Goal: Task Accomplishment & Management: Manage account settings

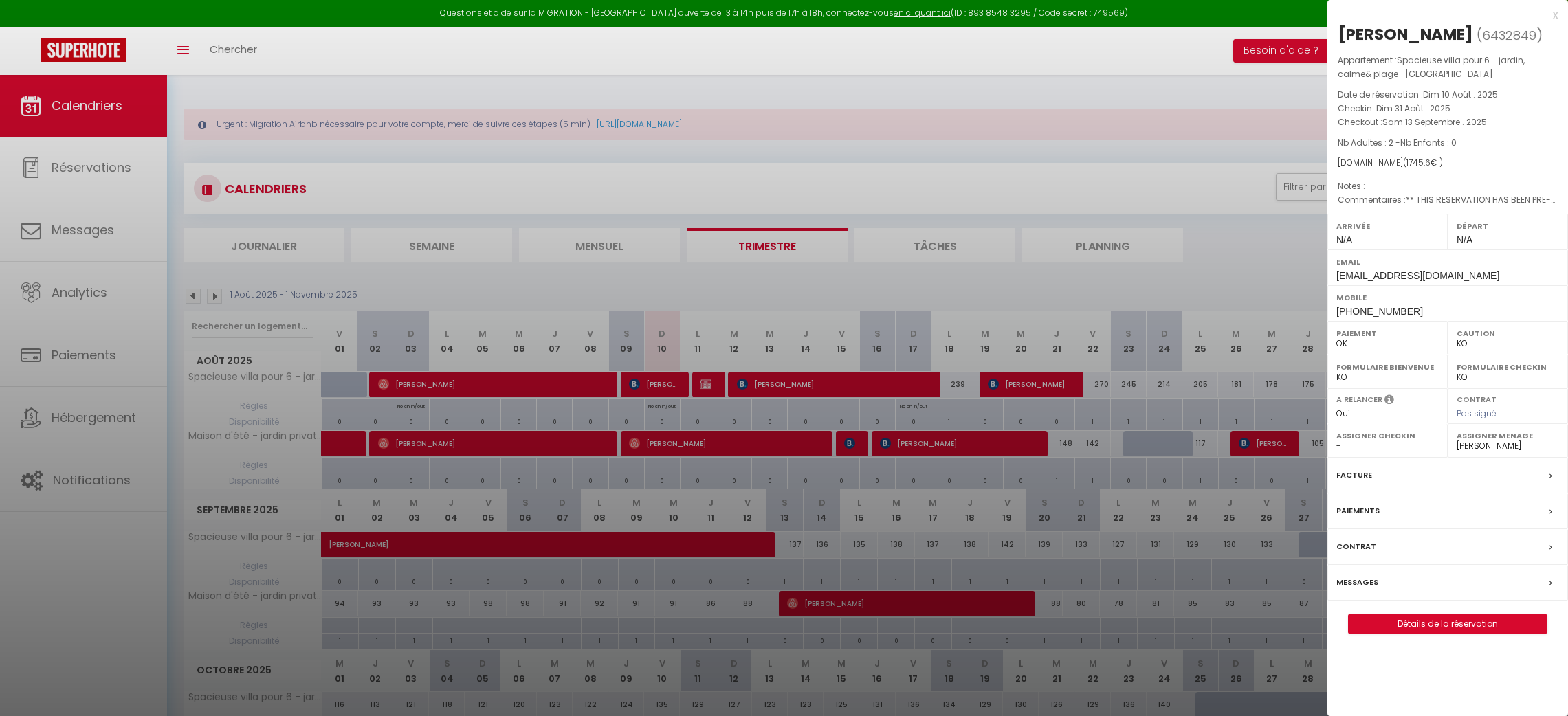
click at [122, 426] on div at bounding box center [784, 358] width 1568 height 716
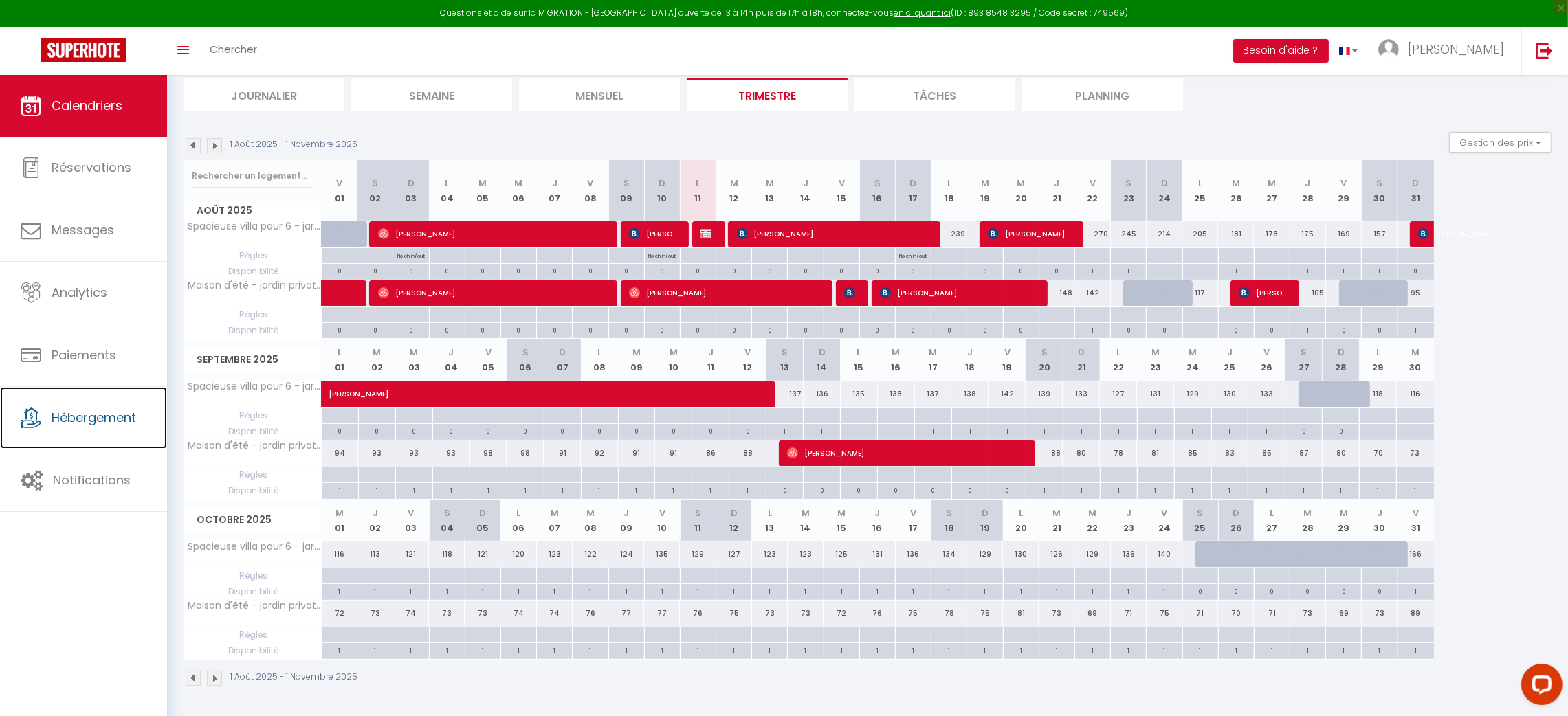
click at [122, 426] on span "Hébergement" at bounding box center [94, 417] width 85 height 17
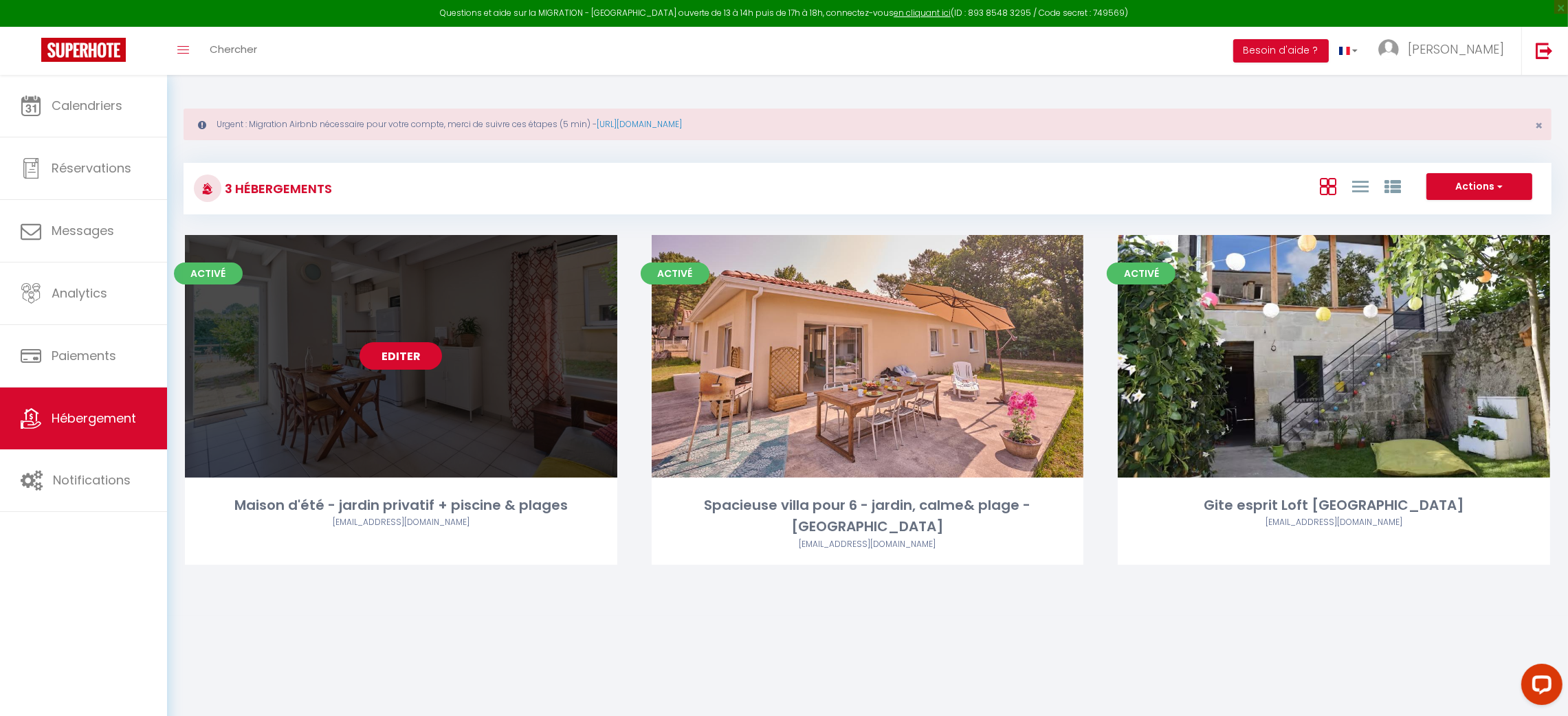
click at [373, 363] on link "Editer" at bounding box center [400, 355] width 82 height 27
select select "3"
select select "2"
select select "1"
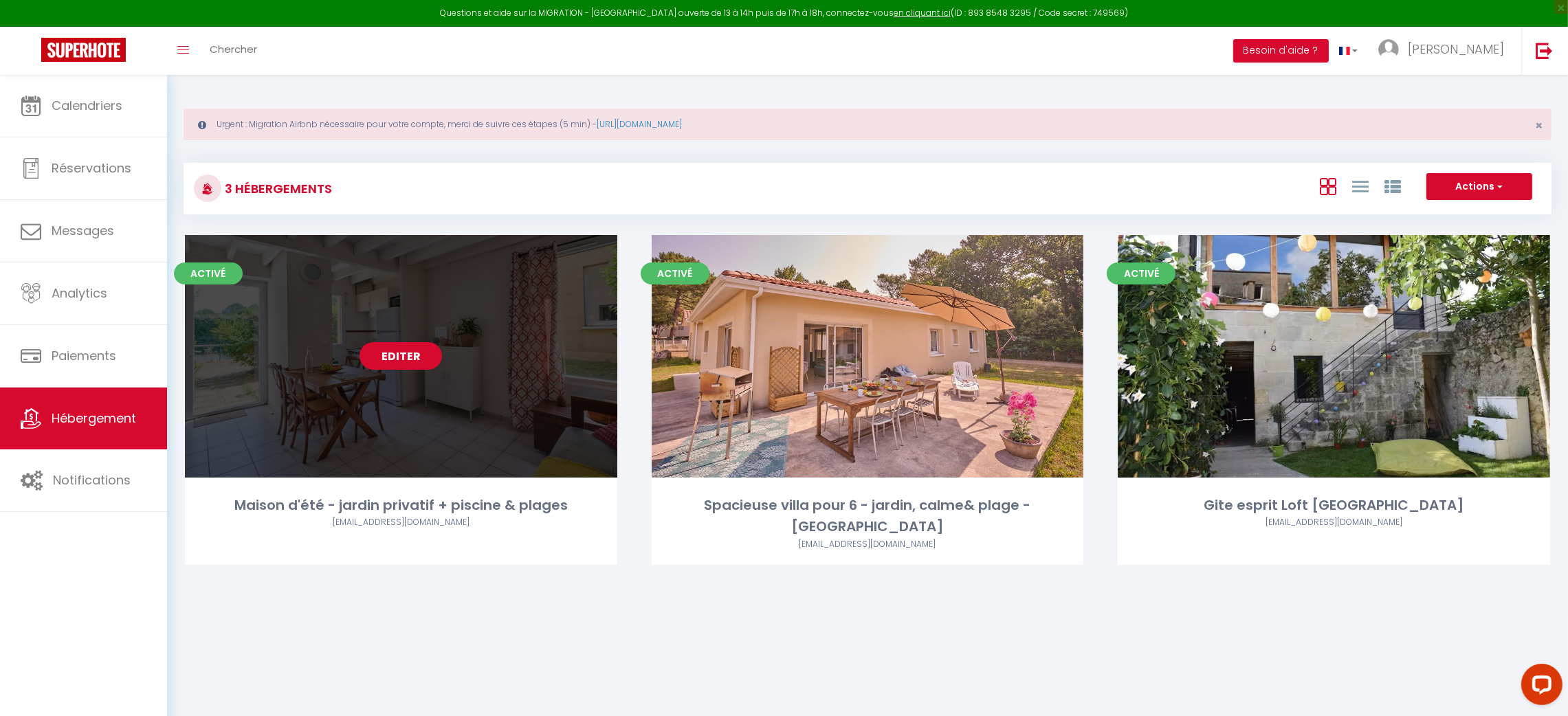
select select
select select "28"
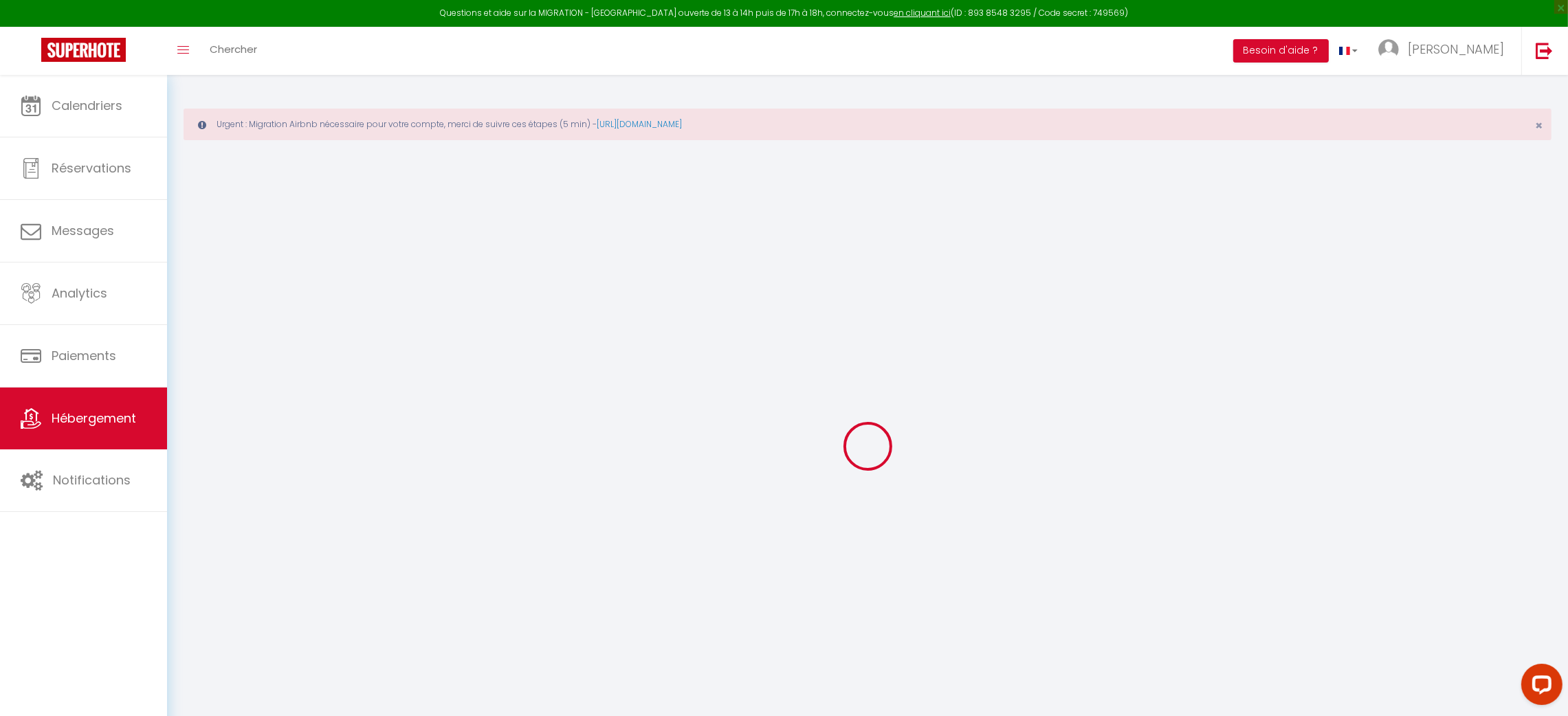
select select
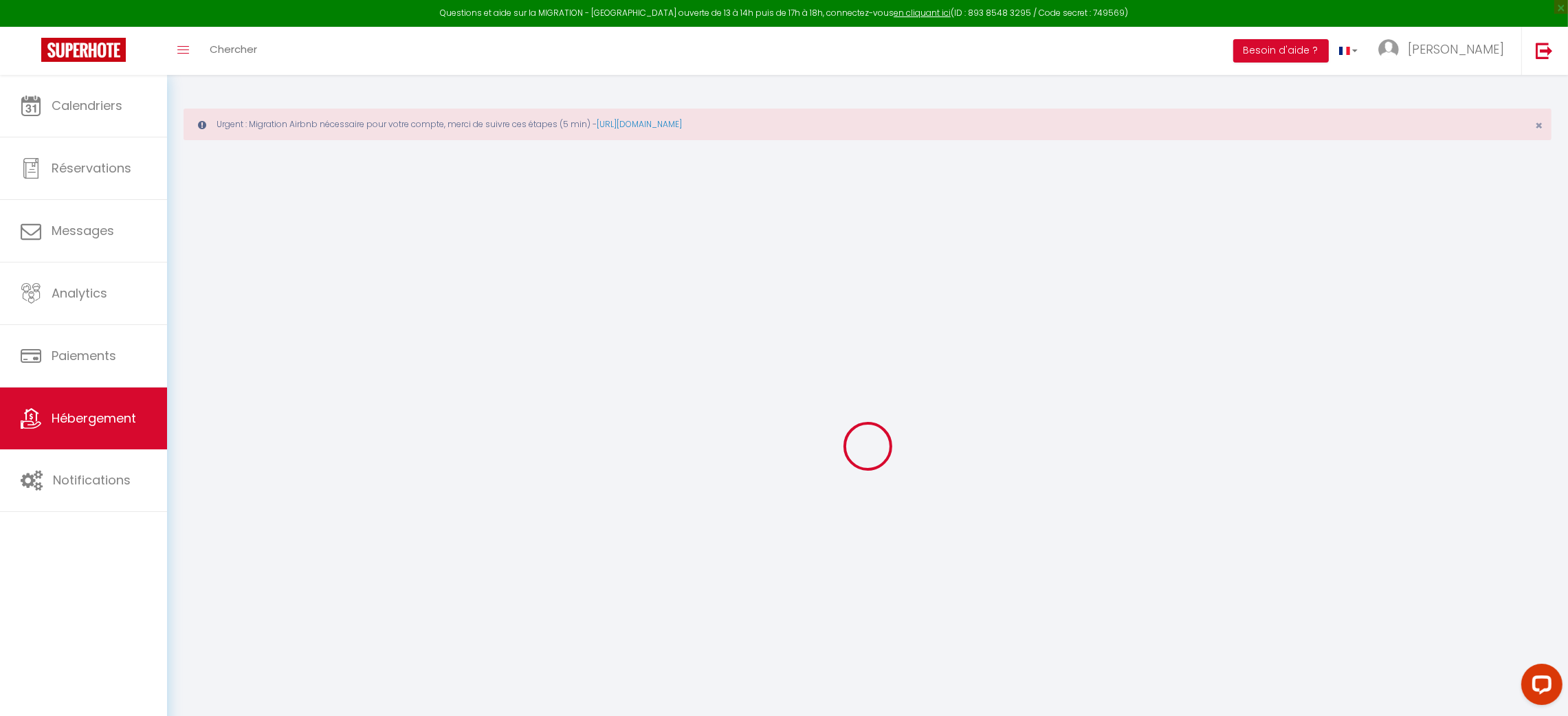
select select
checkbox input "false"
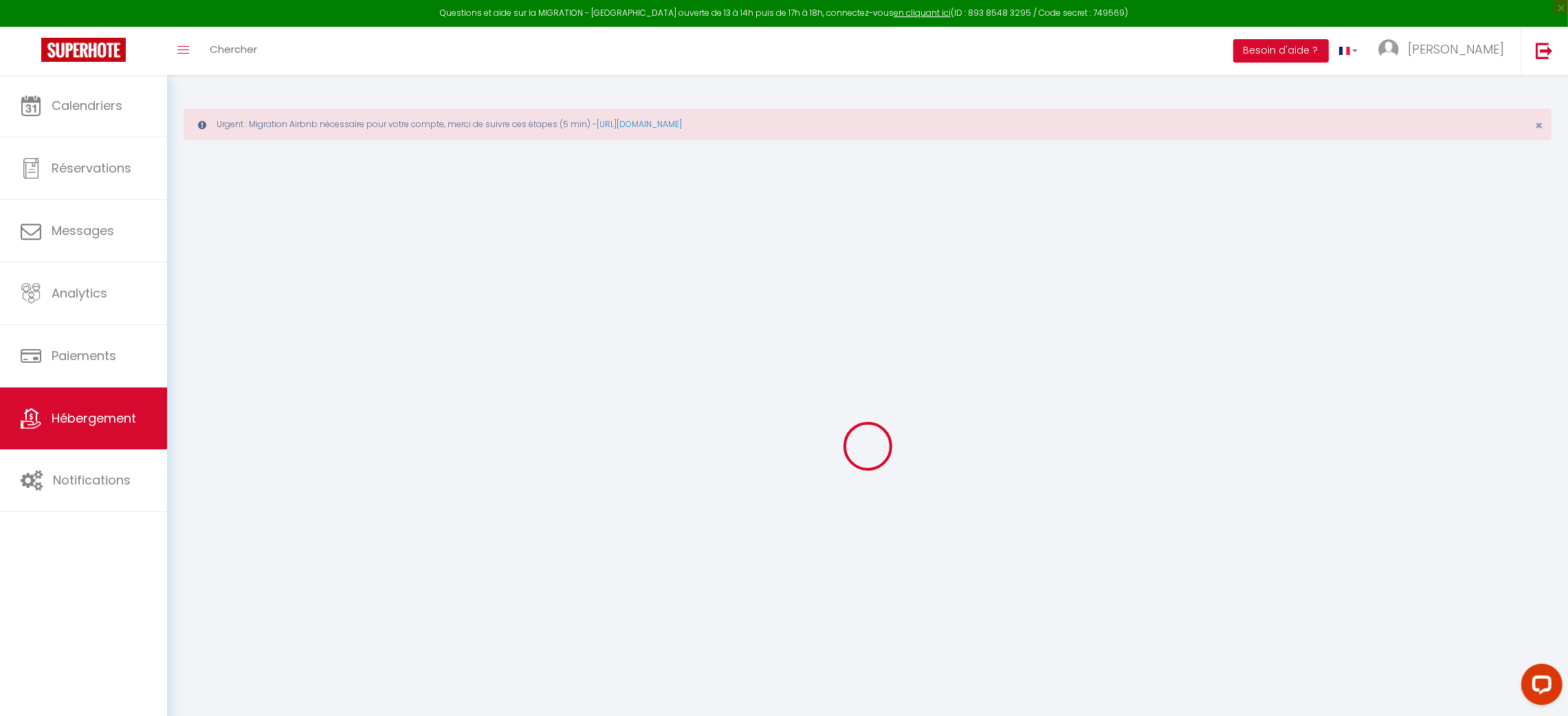
select select
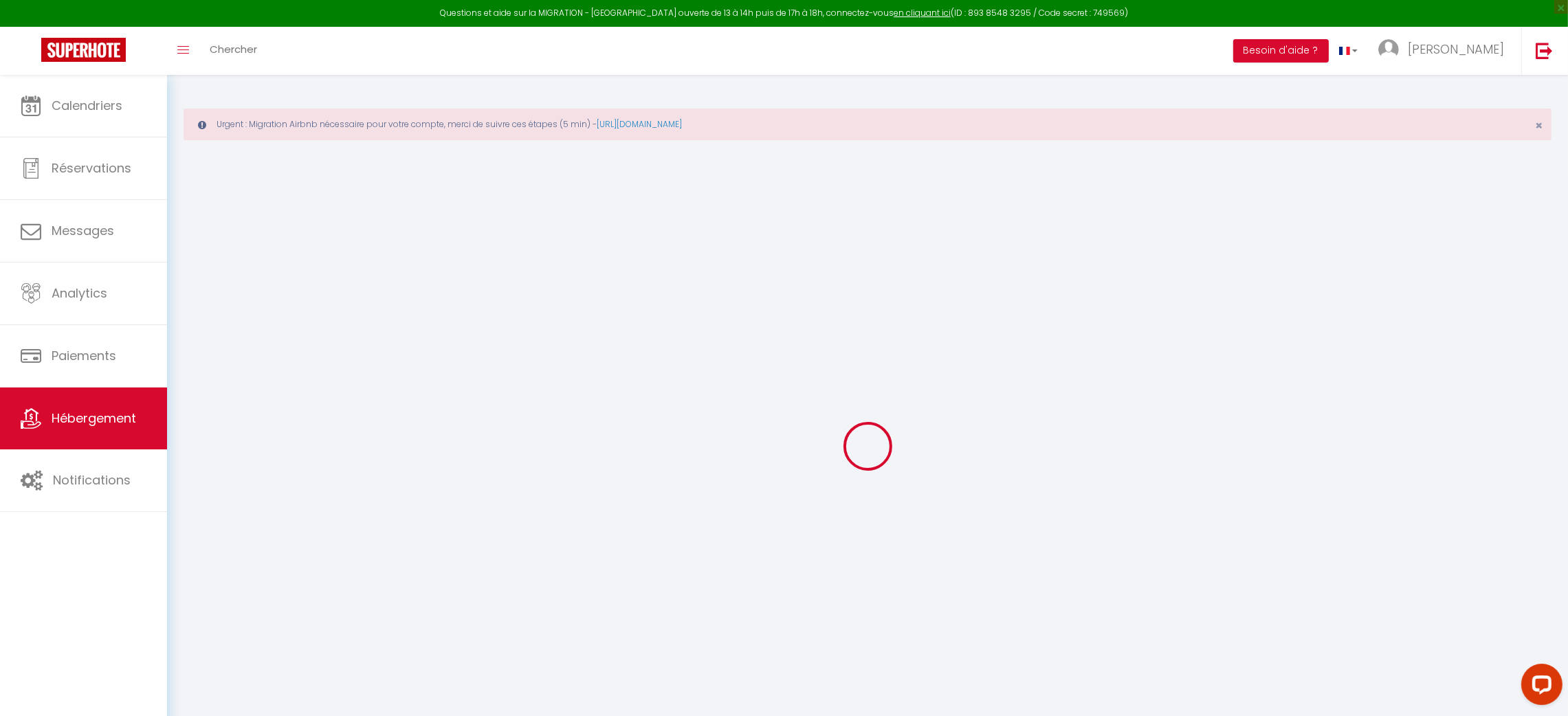
select select
checkbox input "false"
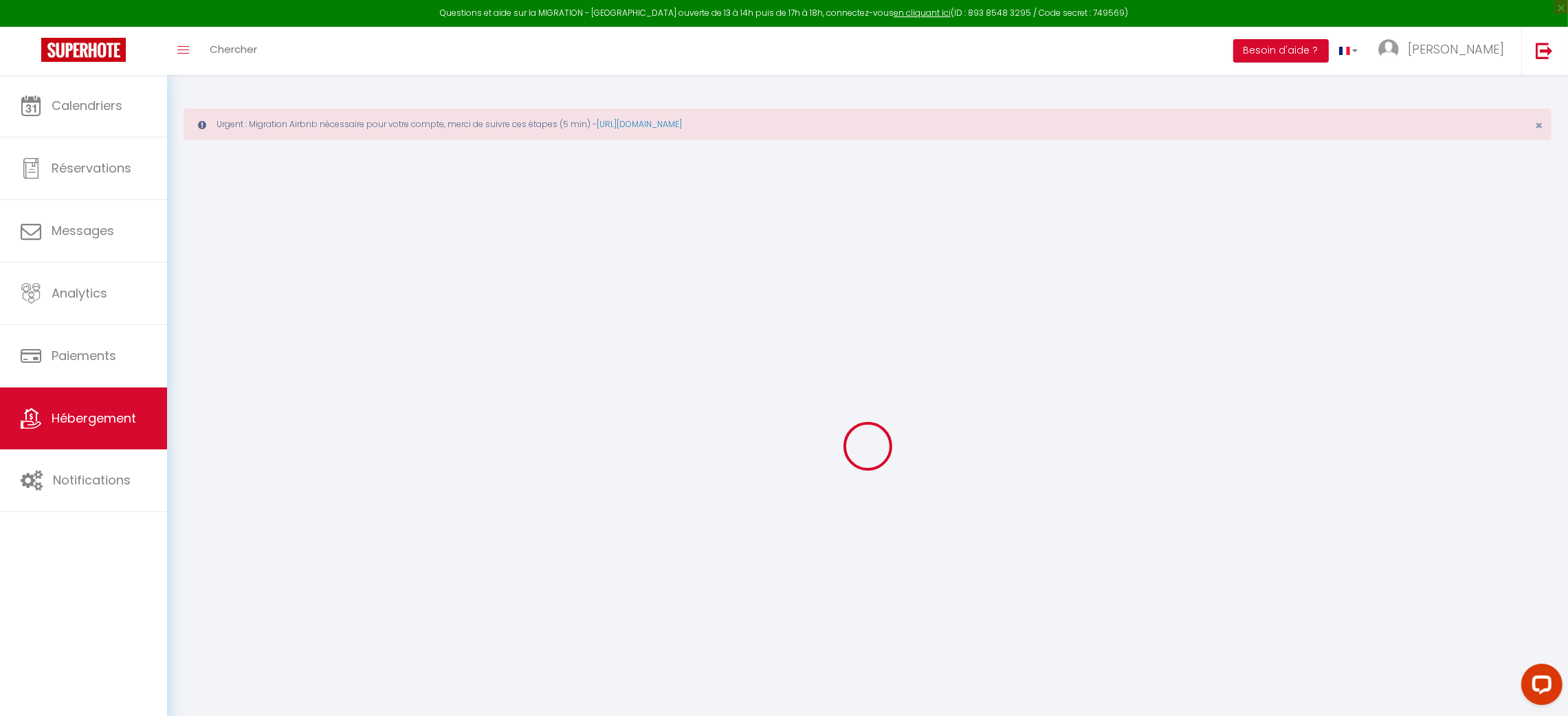
checkbox input "false"
select select
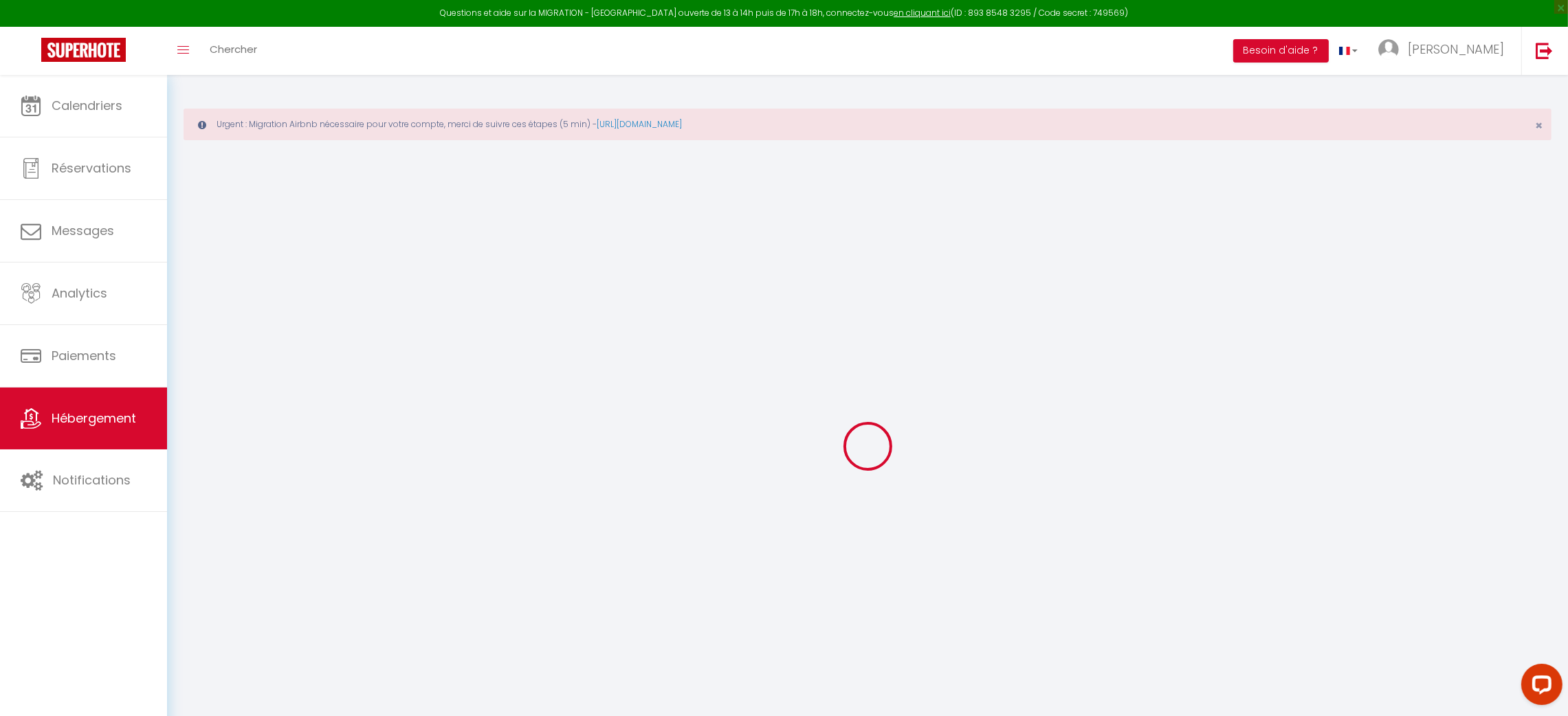
select select
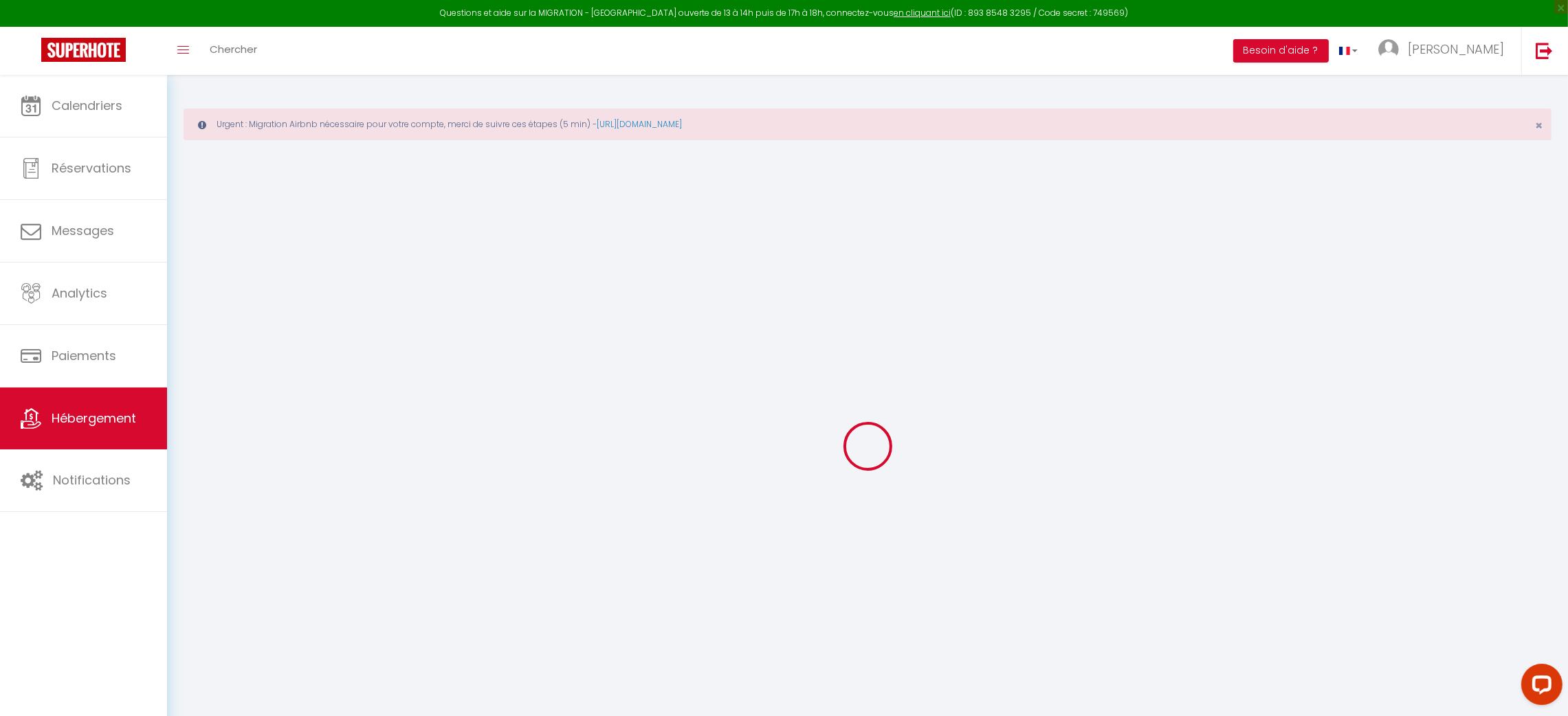
checkbox input "false"
select select
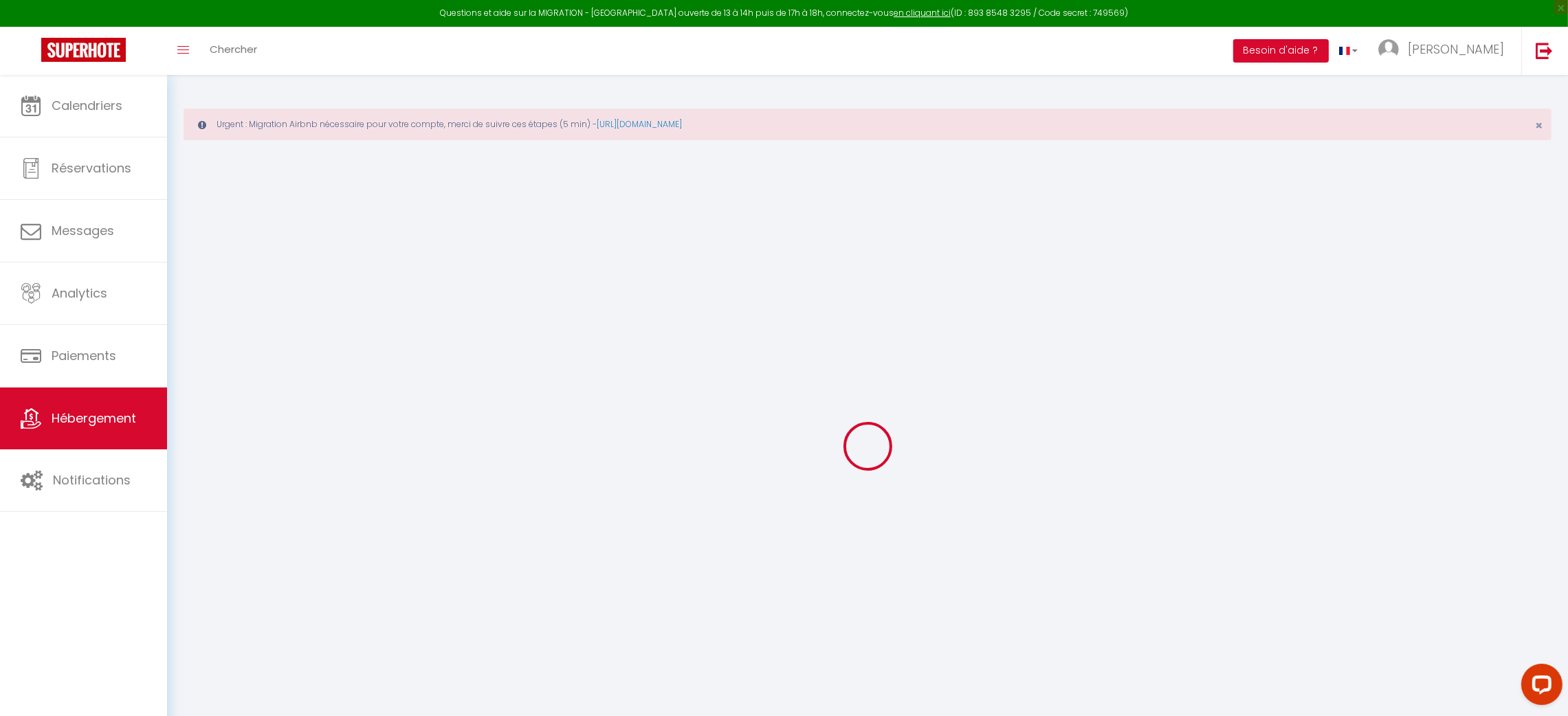
select select
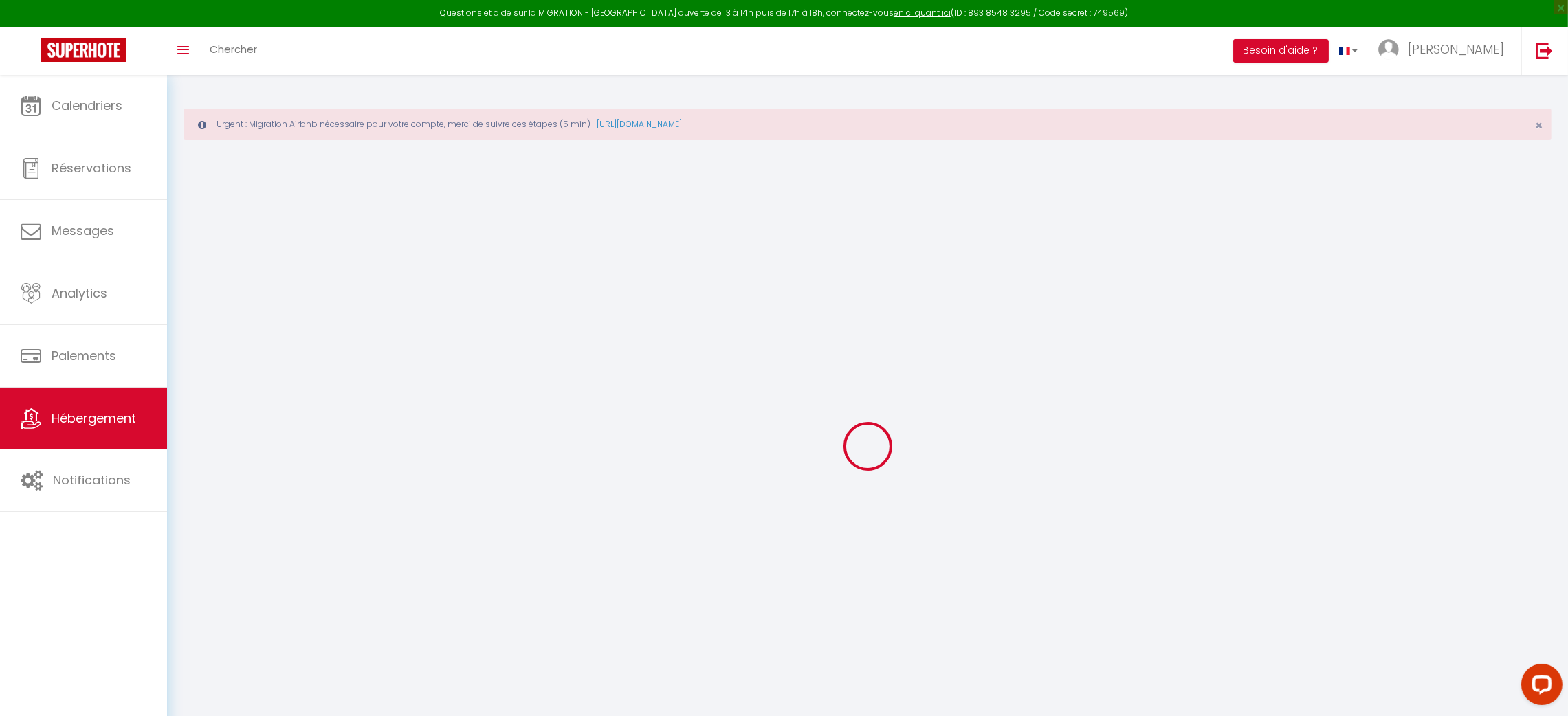
select select
checkbox input "false"
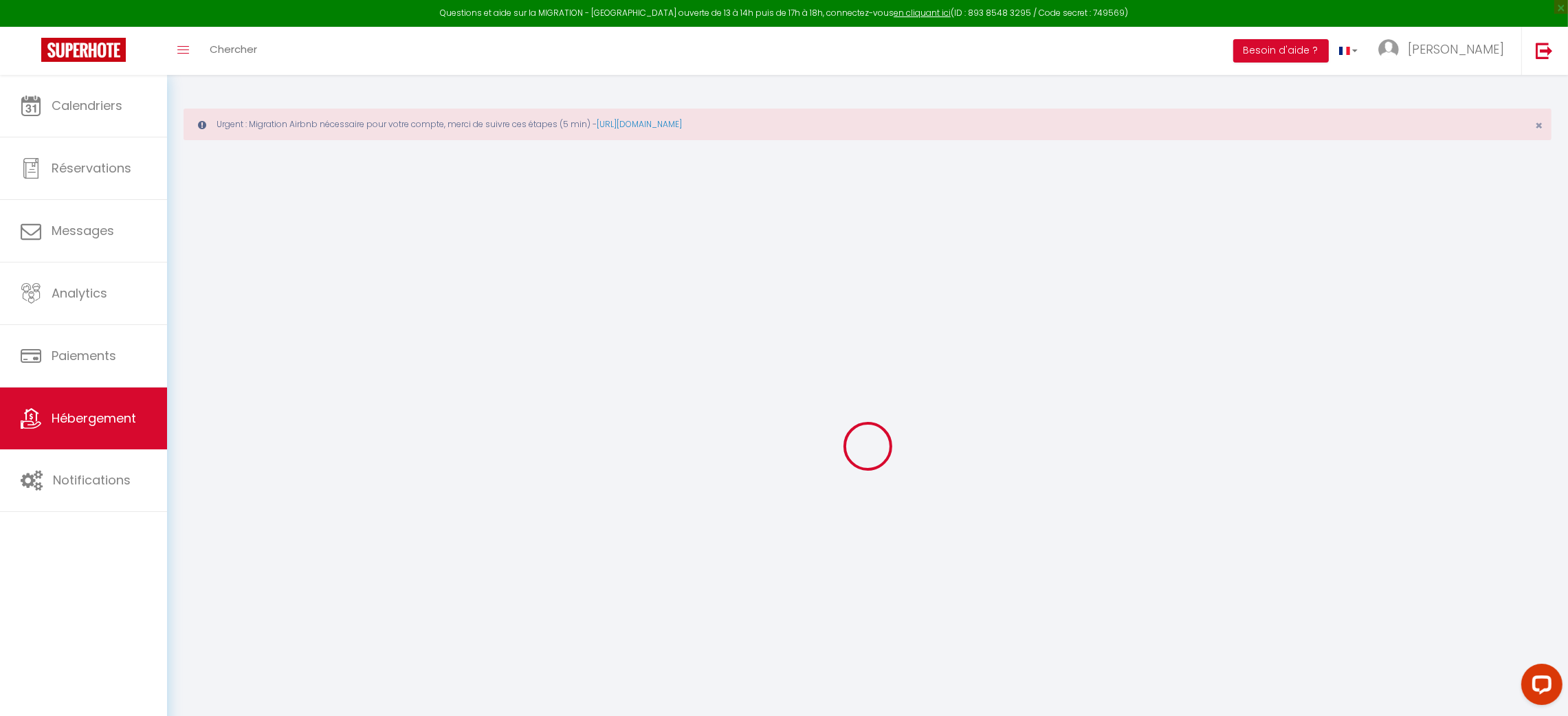
checkbox input "false"
select select
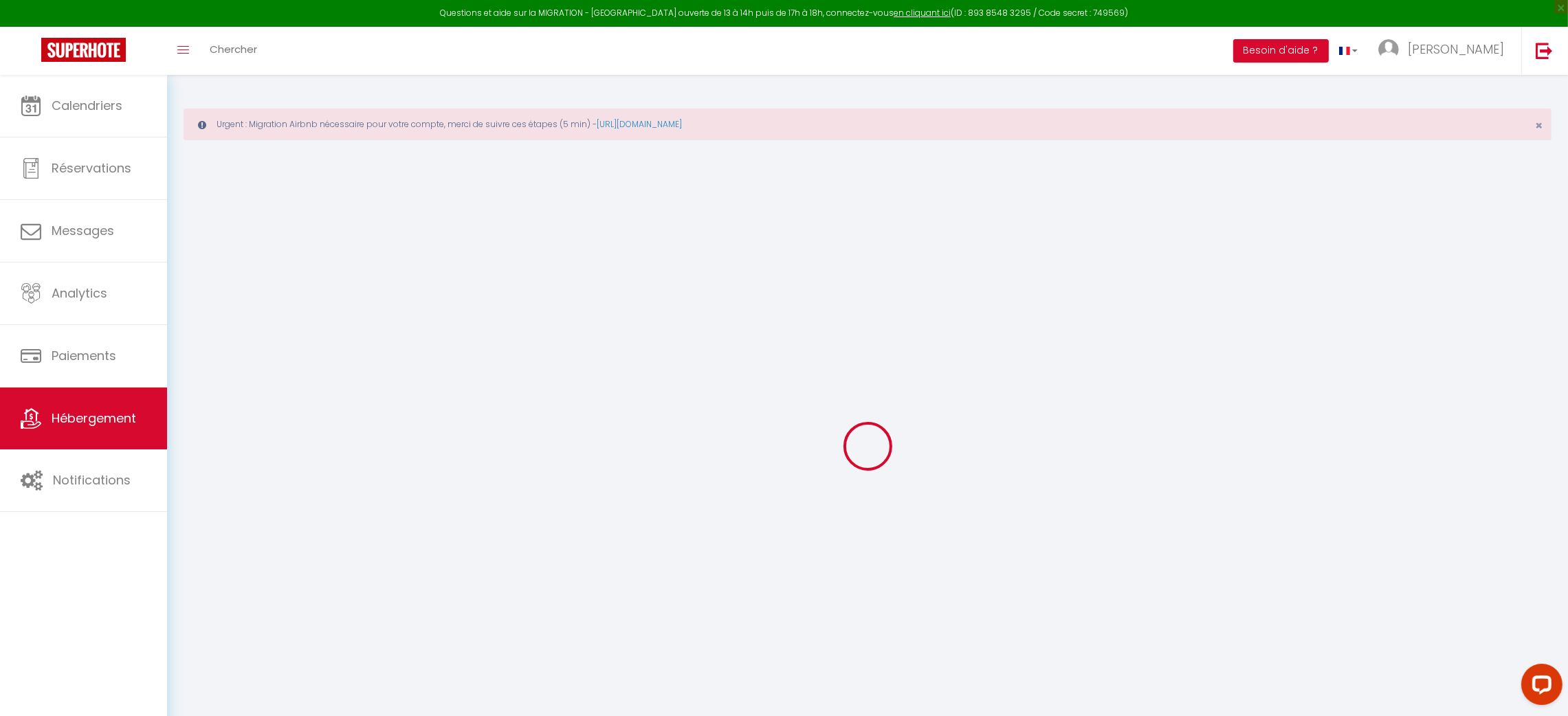
select select
checkbox input "false"
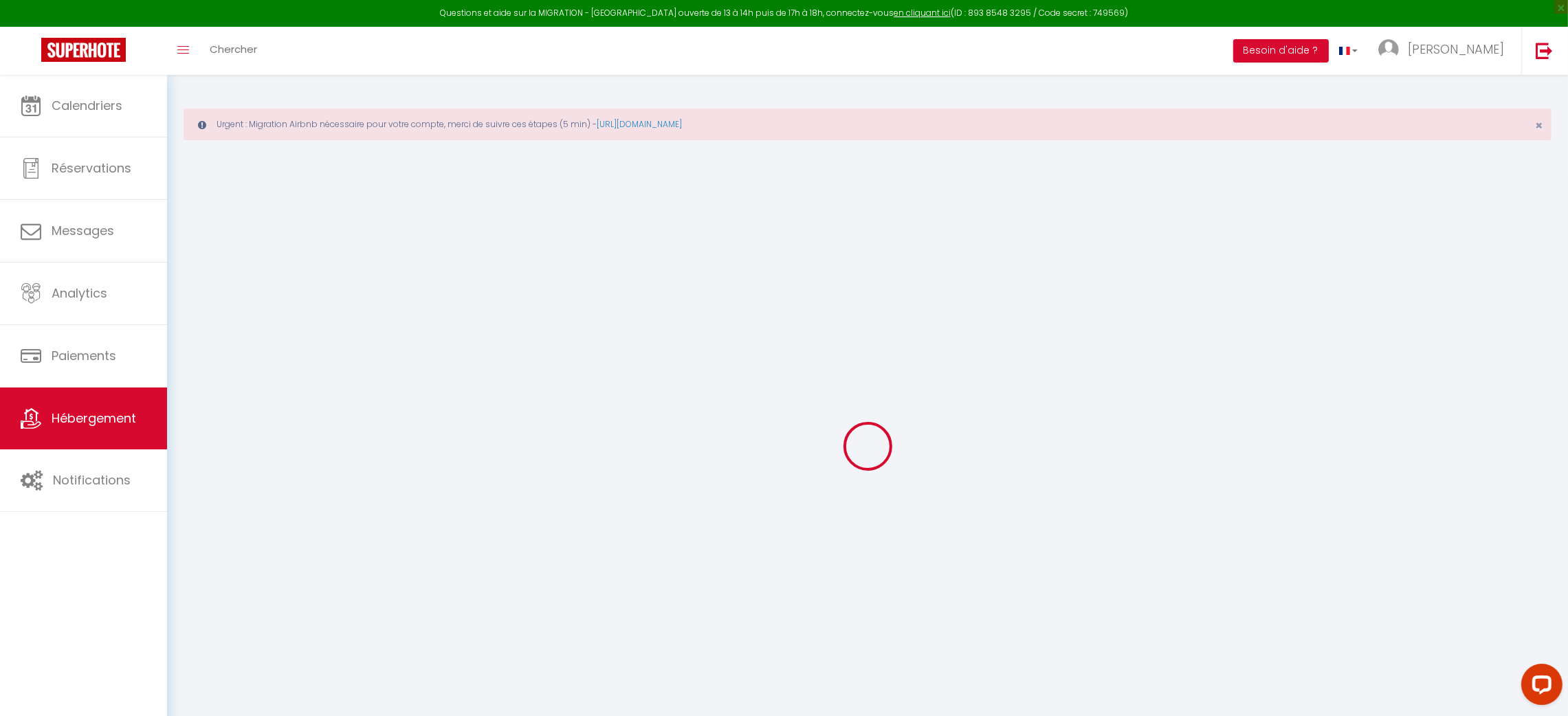
checkbox input "false"
select select "+ 18 %"
select select "+ 28 %"
select select "+ 9 %"
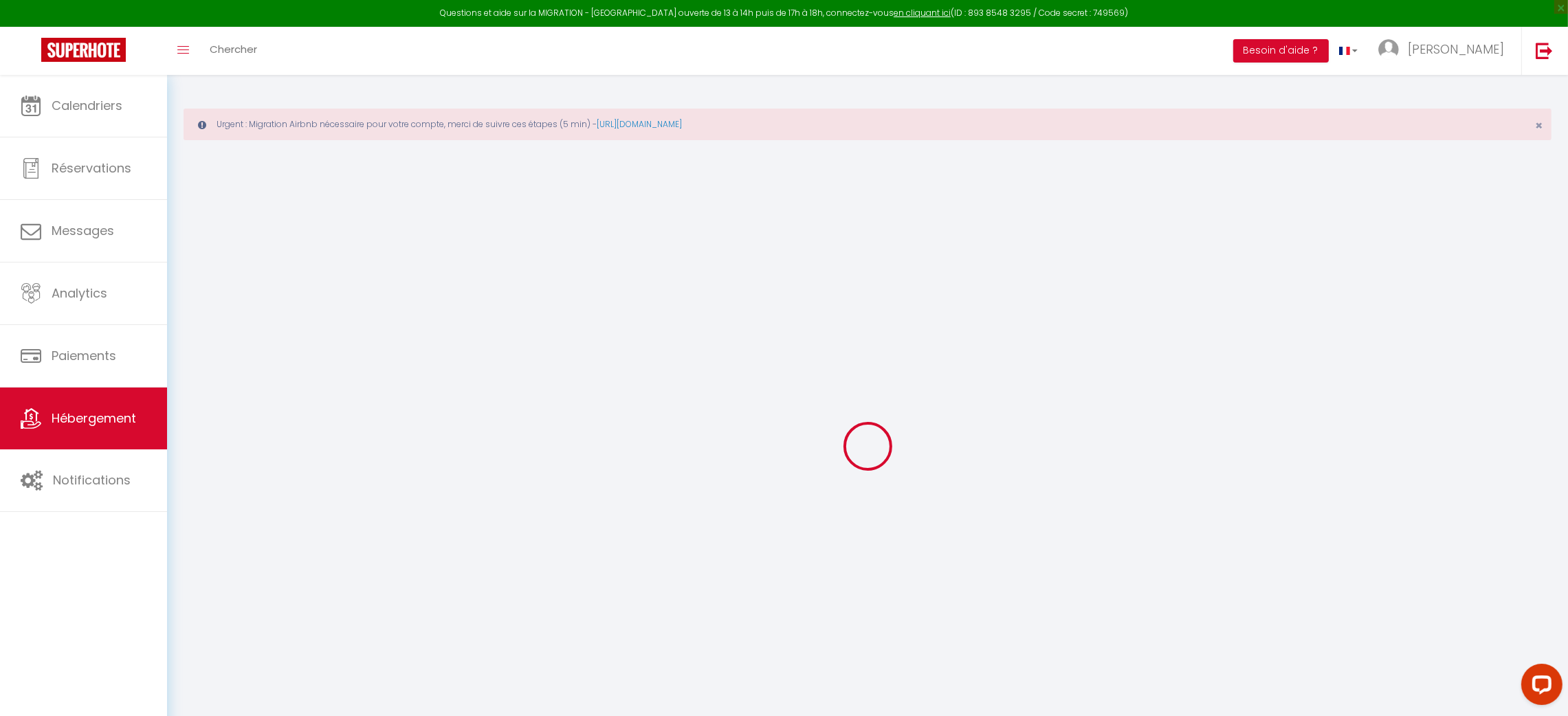
checkbox input "false"
select select "9817-1363251973547790736"
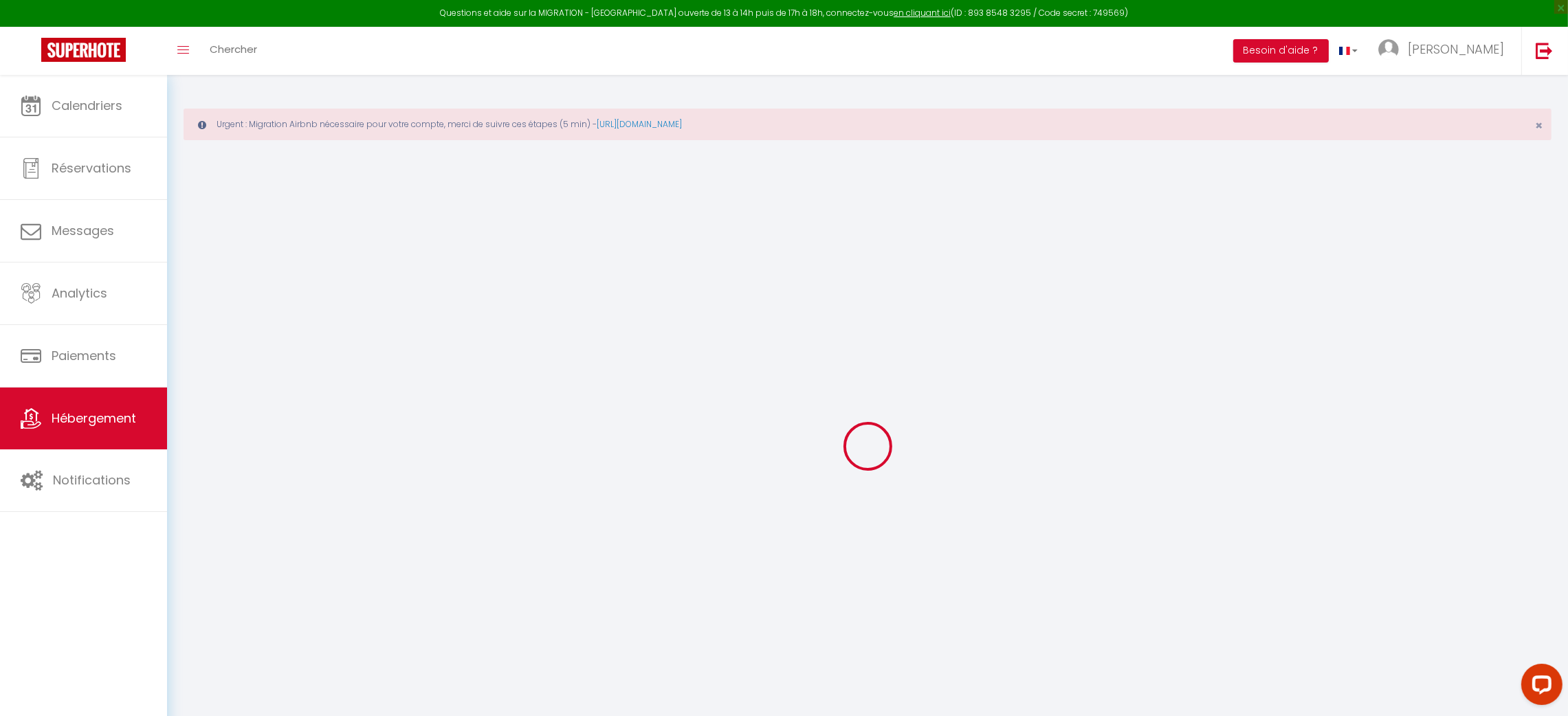
select select "270"
select select "EUR"
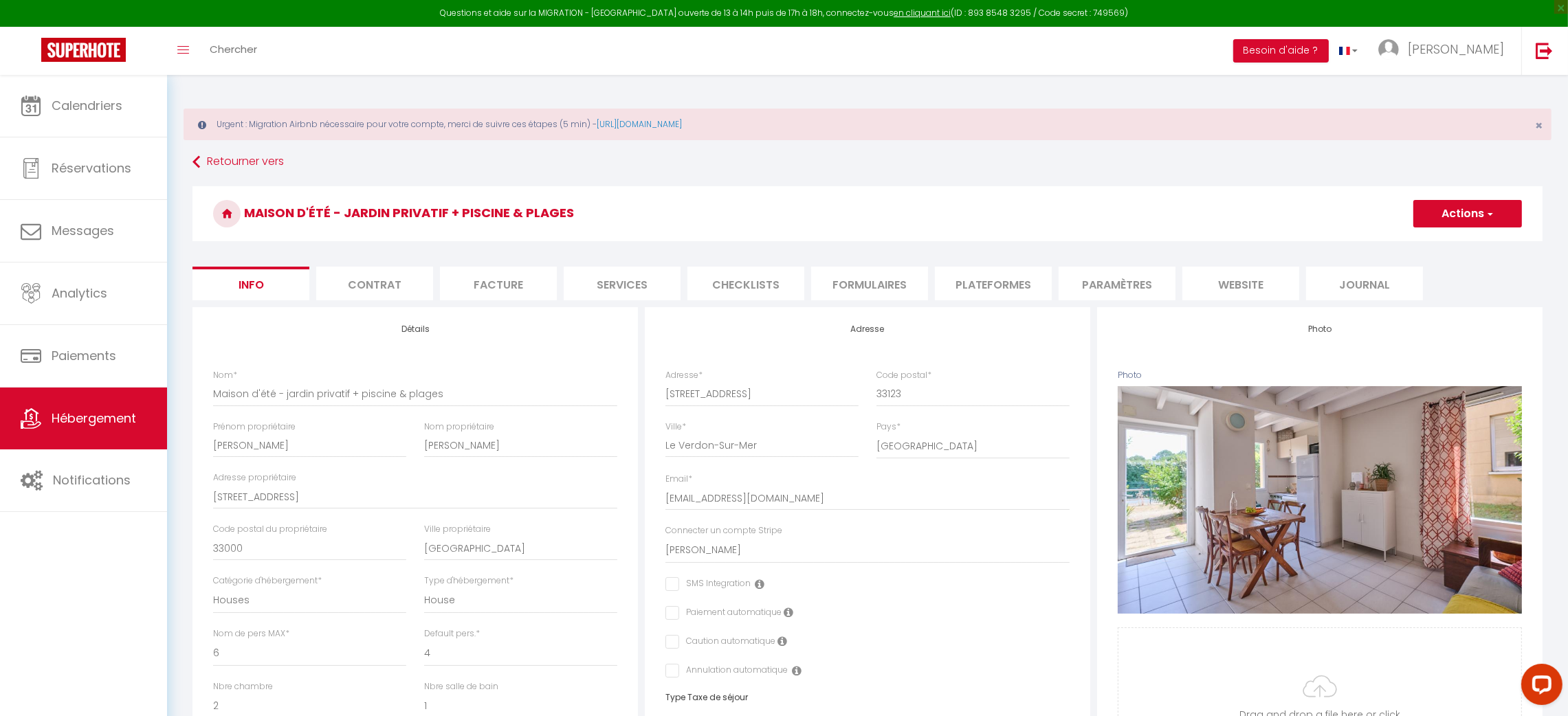
click at [993, 270] on li "Plateformes" at bounding box center [993, 284] width 117 height 34
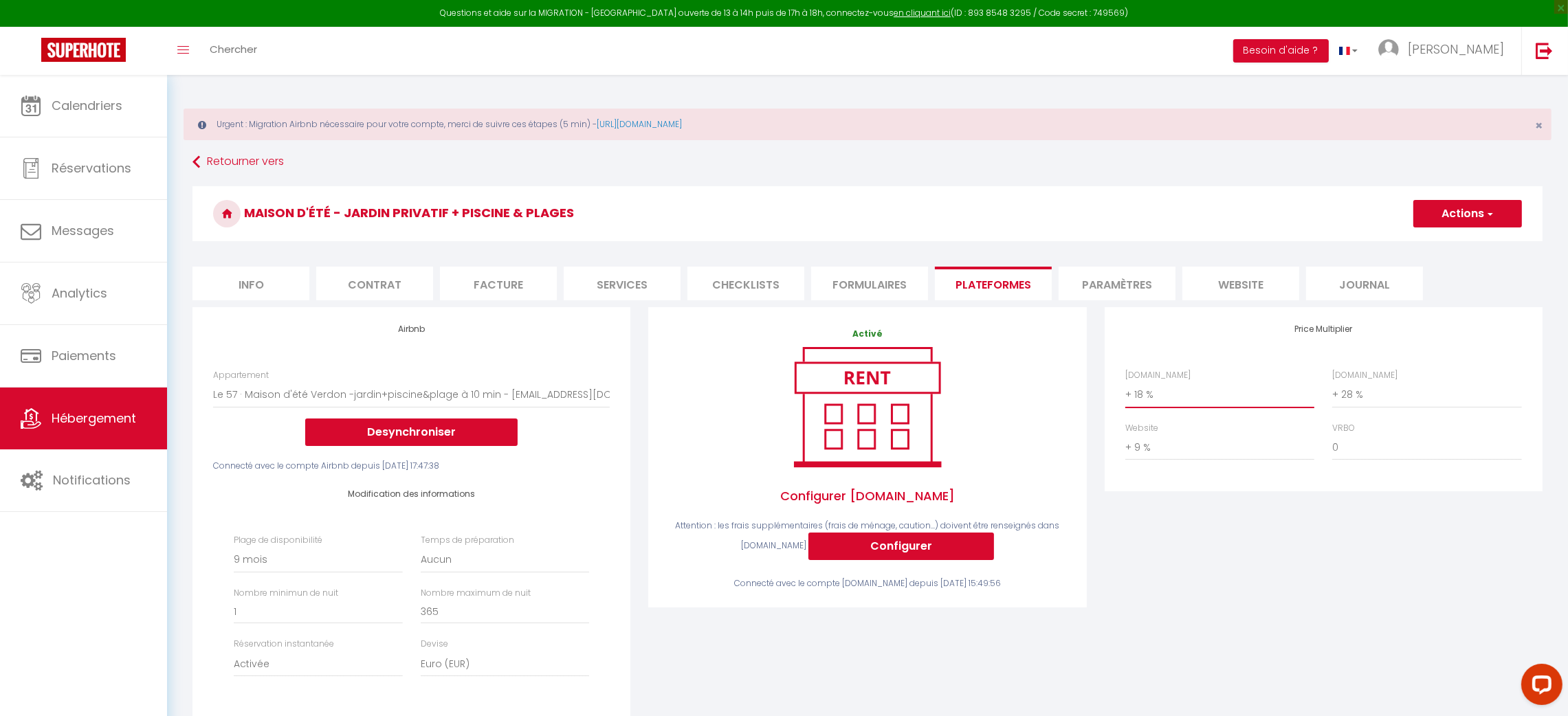
click at [1154, 394] on select "0 + 1 % + 2 % + 3 % + 4 % + 5 % + 6 % + 7 % + 8 % + 9 %" at bounding box center [1220, 395] width 189 height 27
select select "+ 22 %"
click at [1125, 382] on select "0 + 1 % + 2 % + 3 % + 4 % + 5 % + 6 % + 7 % + 8 % + 9 %" at bounding box center [1220, 395] width 189 height 27
click at [1388, 398] on select "0 + 1 % + 2 % + 3 % + 4 % + 5 % + 6 % + 7 % + 8 % + 9 %" at bounding box center [1427, 395] width 189 height 27
select select "+ 33 %"
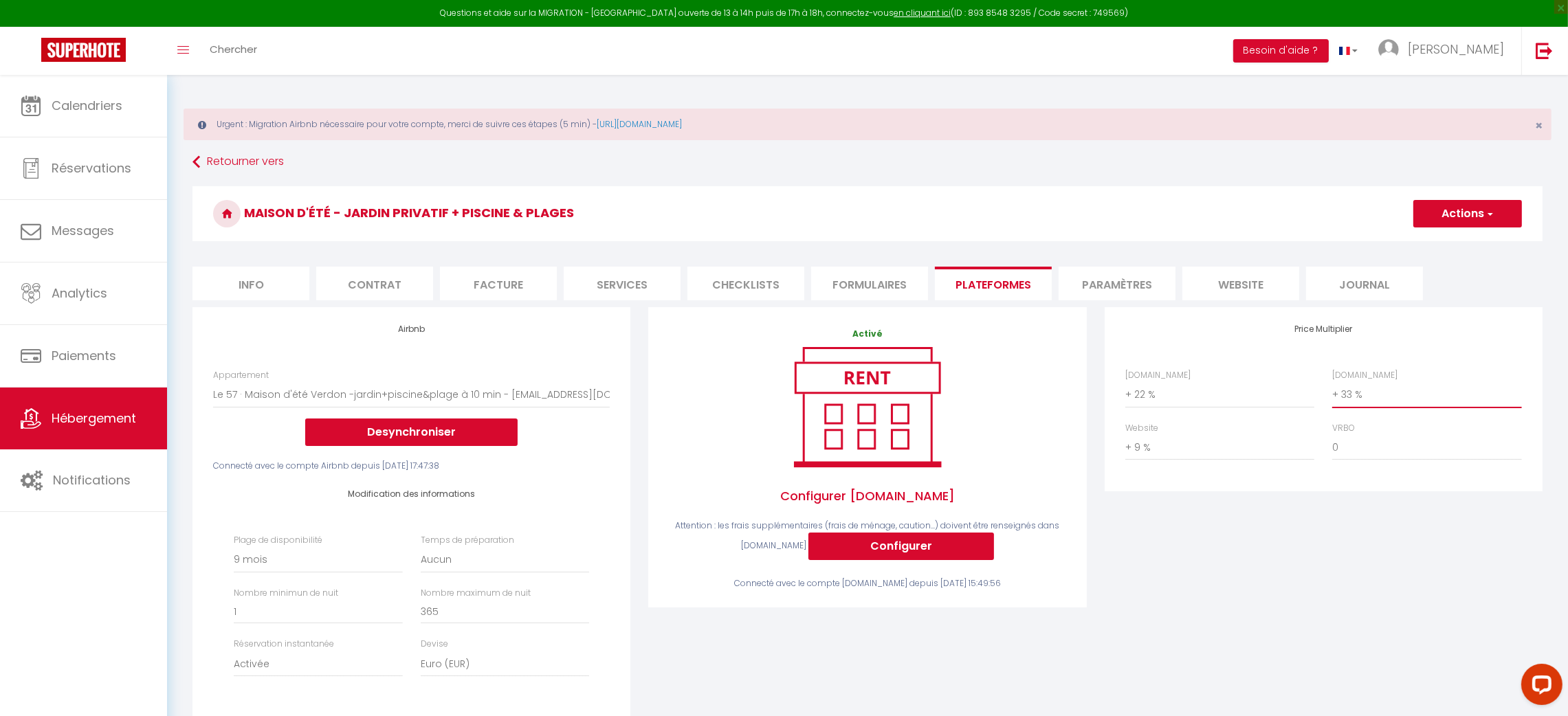
click at [1332, 382] on select "0 + 1 % + 2 % + 3 % + 4 % + 5 % + 6 % + 7 % + 8 % + 9 %" at bounding box center [1427, 395] width 189 height 27
click at [1489, 209] on span "button" at bounding box center [1489, 214] width 9 height 14
click at [1470, 240] on link "Enregistrer" at bounding box center [1466, 244] width 109 height 18
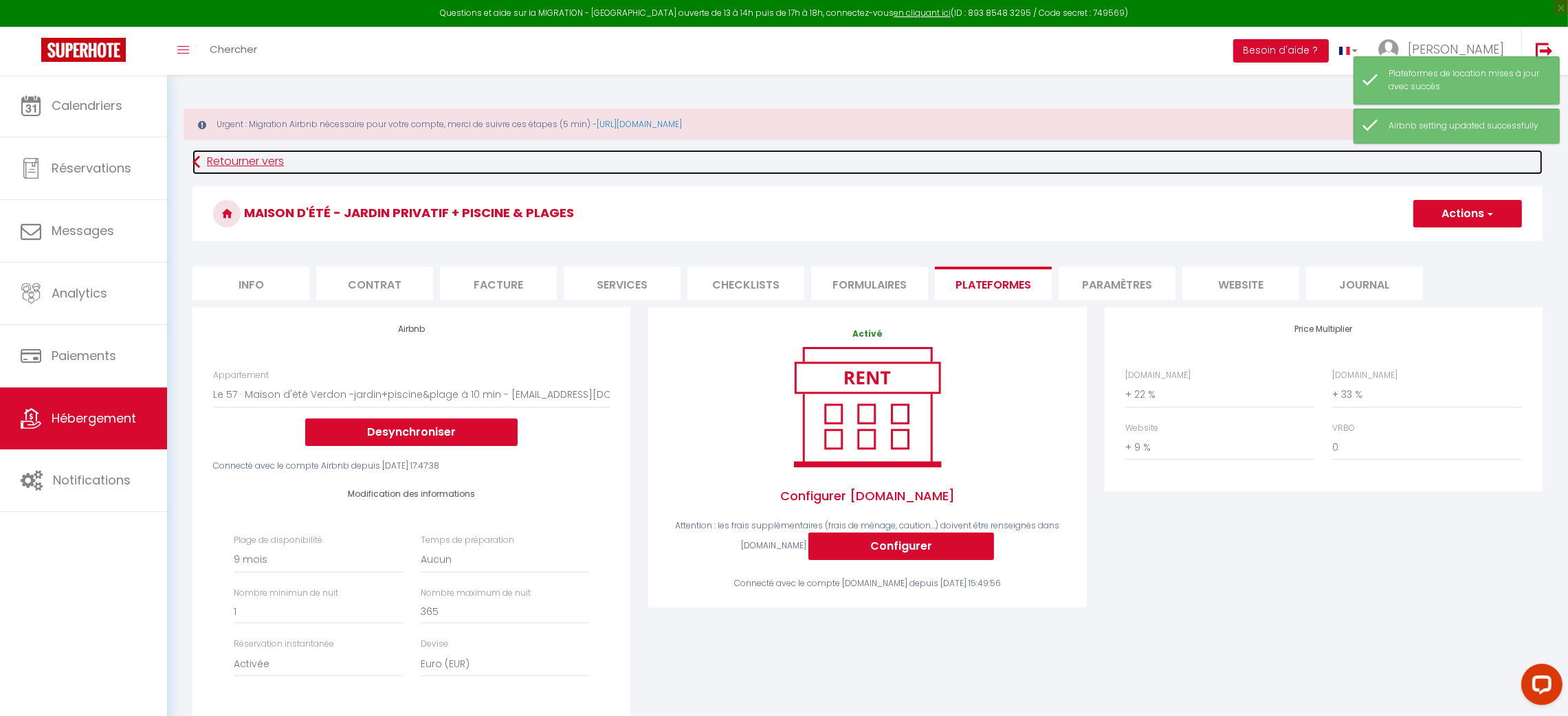
click at [217, 163] on link "Retourner vers" at bounding box center [868, 163] width 1351 height 25
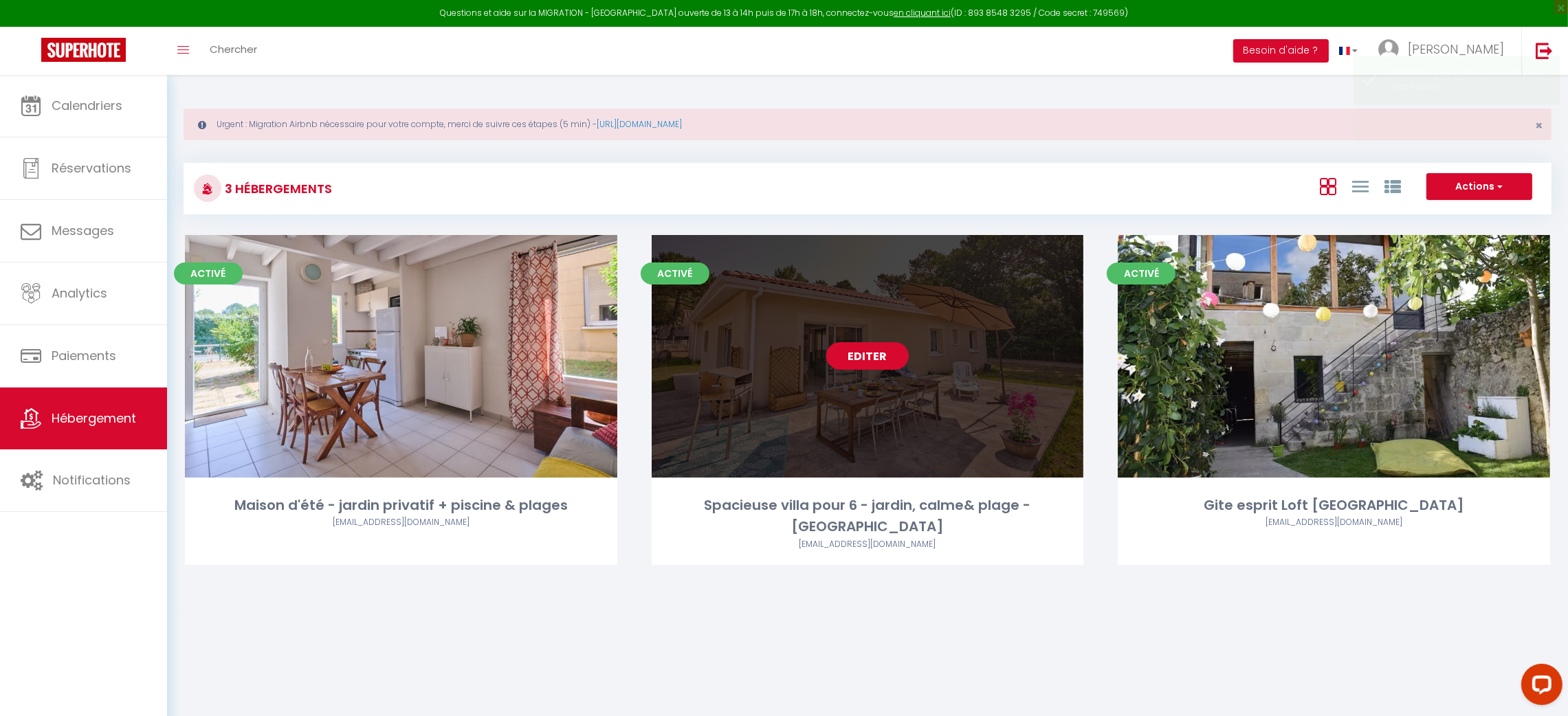
click at [886, 344] on link "Editer" at bounding box center [867, 355] width 82 height 27
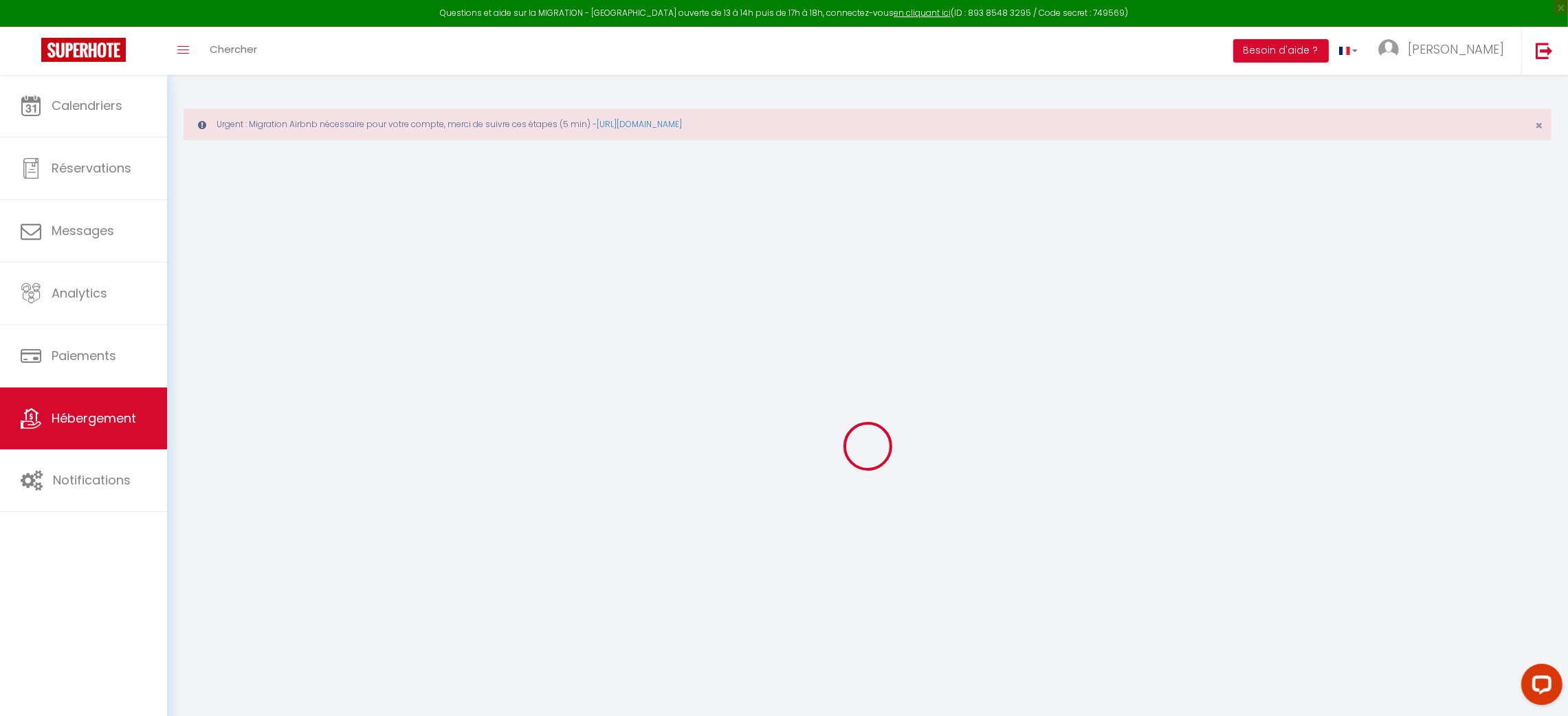
select select "+ 18 %"
select select "+ 30 %"
select select "+ 9 %"
checkbox input "false"
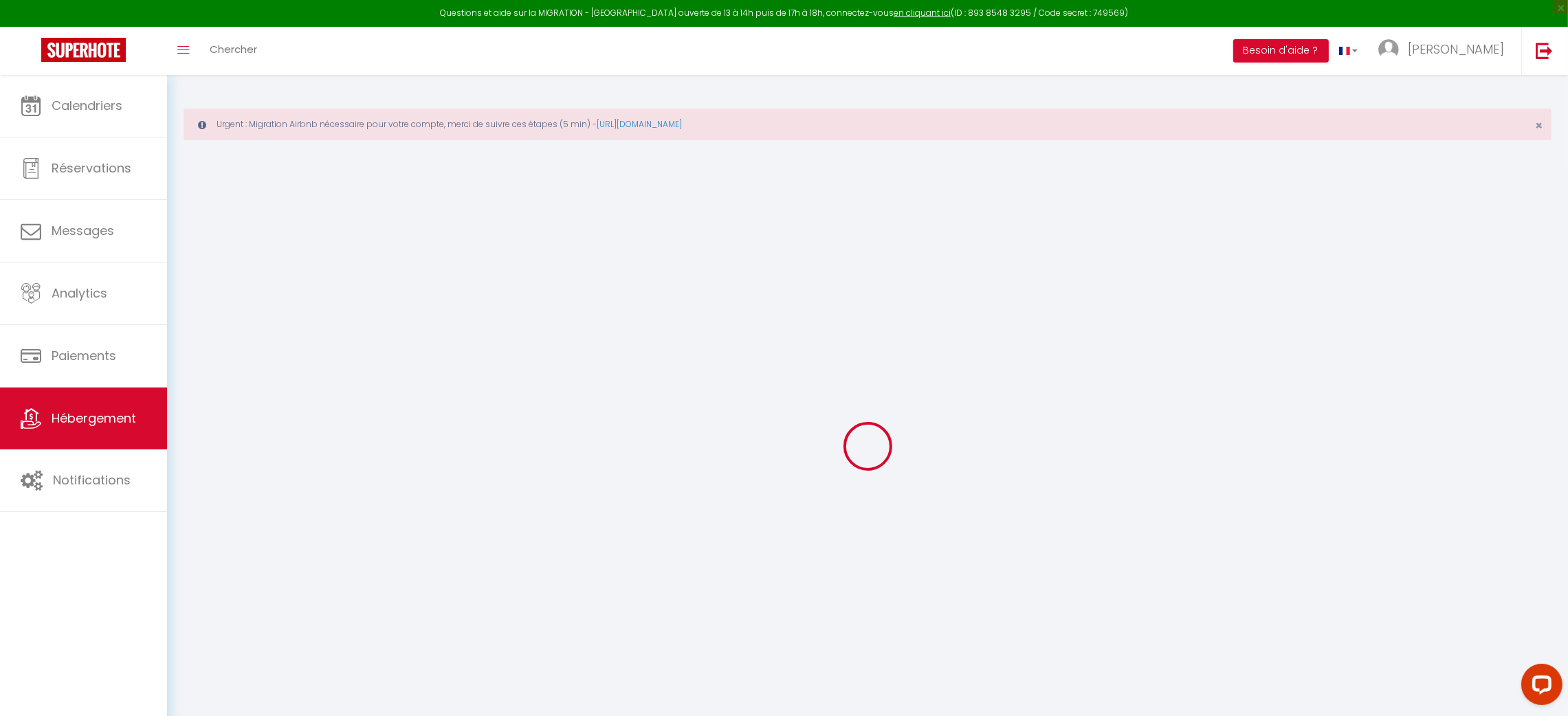
checkbox input "false"
select select "7803-1381028960550834650"
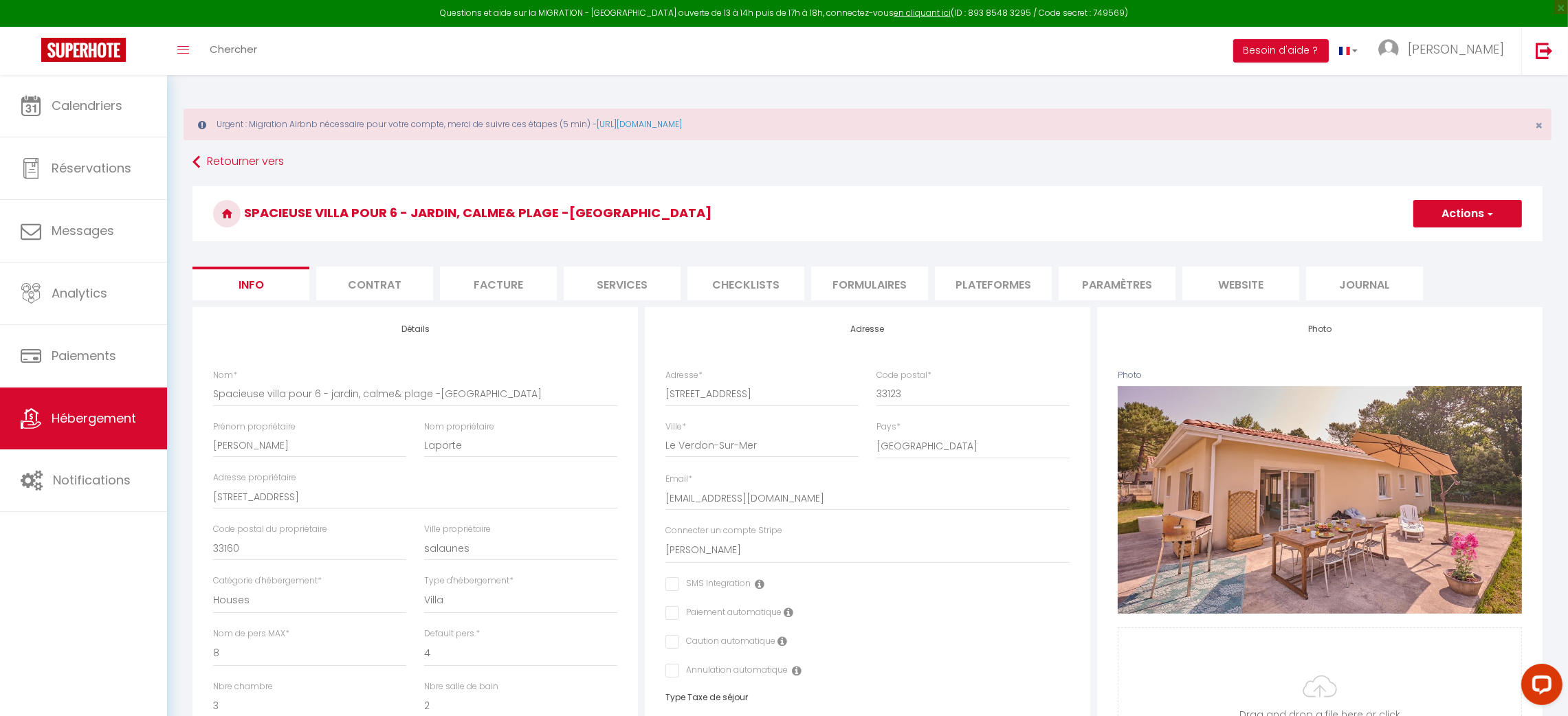
click at [997, 277] on li "Plateformes" at bounding box center [993, 284] width 117 height 34
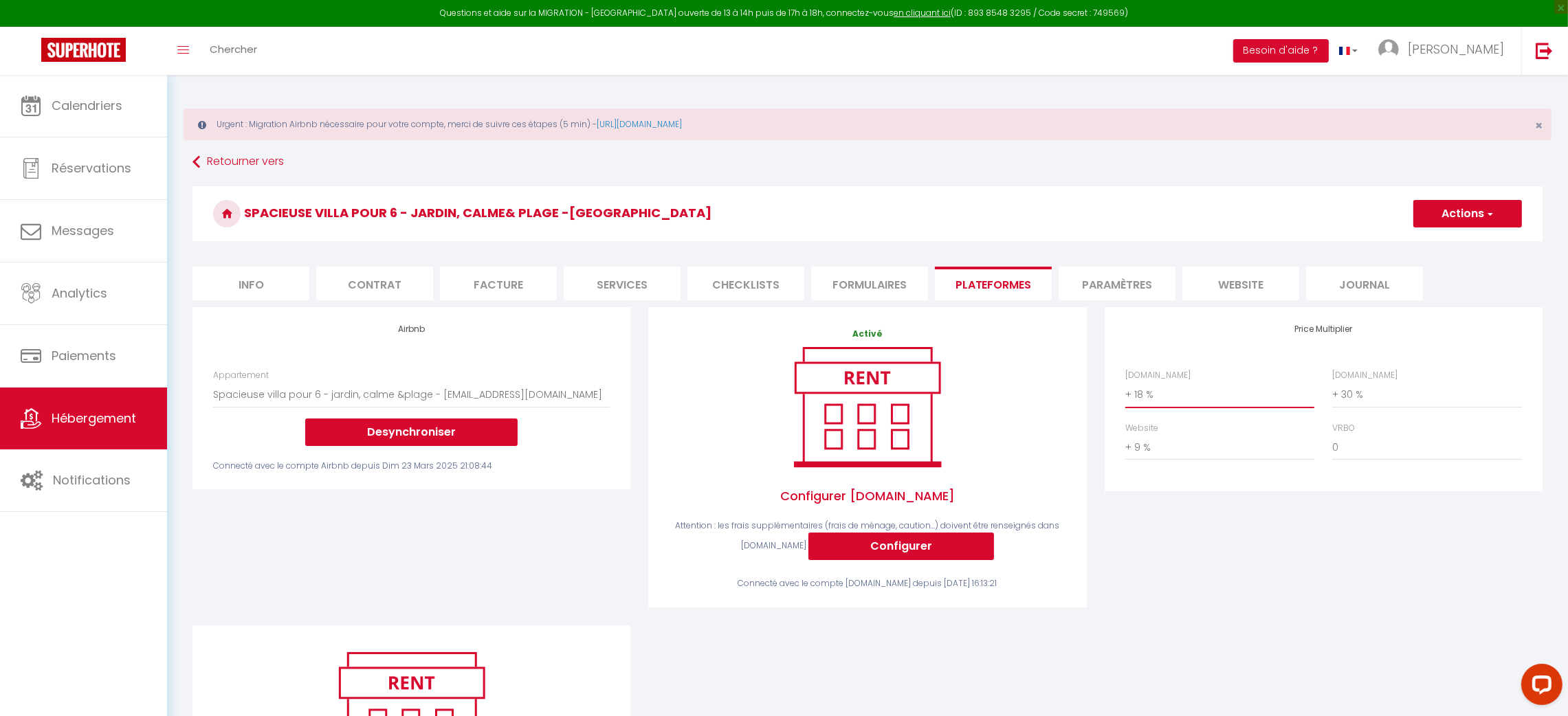
click at [1184, 392] on select "0 + 1 % + 2 % + 3 % + 4 % + 5 % + 6 % + 7 % + 8 % + 9 %" at bounding box center [1220, 395] width 189 height 27
select select "+ 22 %"
click at [1125, 382] on select "0 + 1 % + 2 % + 3 % + 4 % + 5 % + 6 % + 7 % + 8 % + 9 %" at bounding box center [1220, 395] width 189 height 27
click at [1395, 403] on select "0 + 1 % + 2 % + 3 % + 4 % + 5 % + 6 % + 7 % + 8 % + 9 %" at bounding box center [1427, 395] width 189 height 27
select select "+ 33 %"
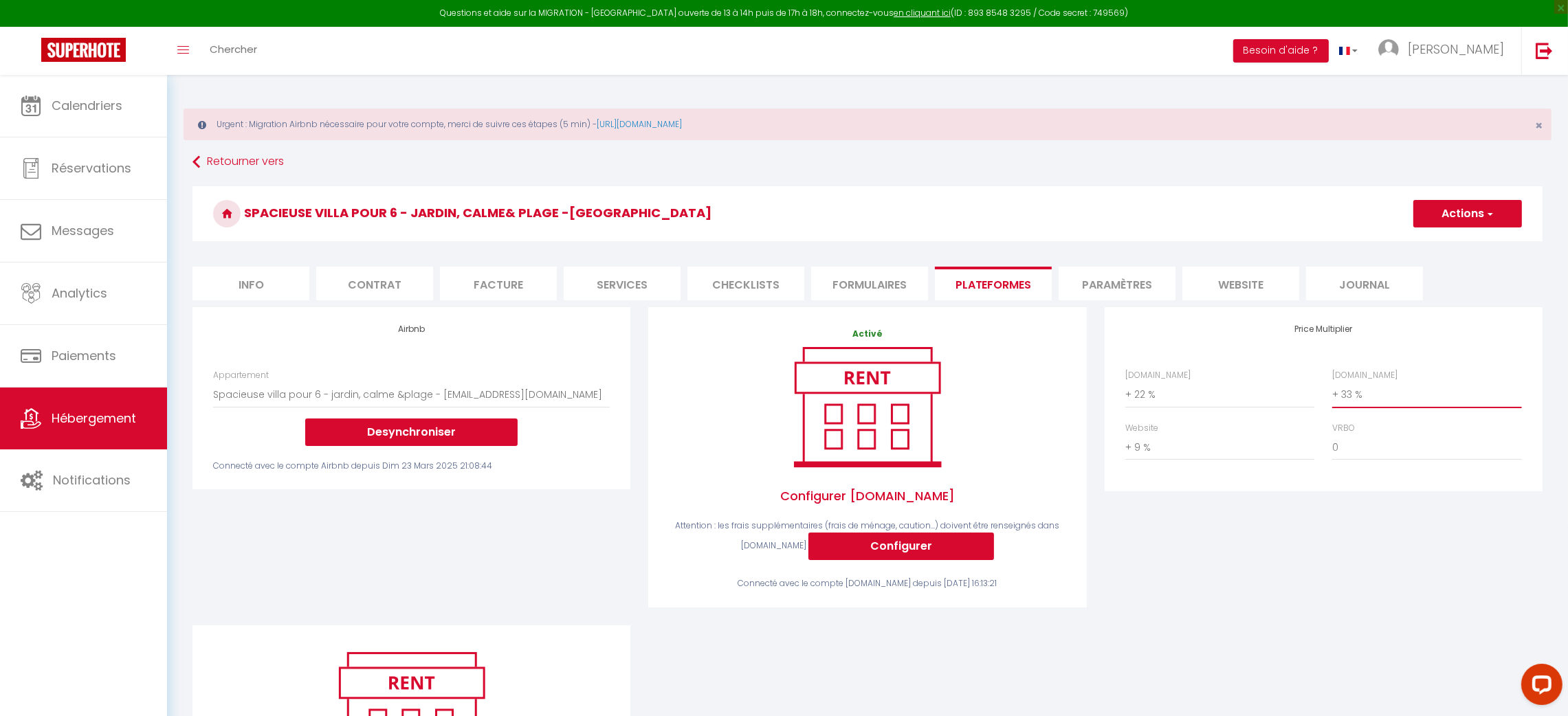
click at [1332, 382] on select "0 + 1 % + 2 % + 3 % + 4 % + 5 % + 6 % + 7 % + 8 % + 9 %" at bounding box center [1427, 395] width 189 height 27
click at [1456, 206] on button "Actions" at bounding box center [1467, 213] width 109 height 27
click at [1438, 241] on link "Enregistrer" at bounding box center [1466, 244] width 109 height 18
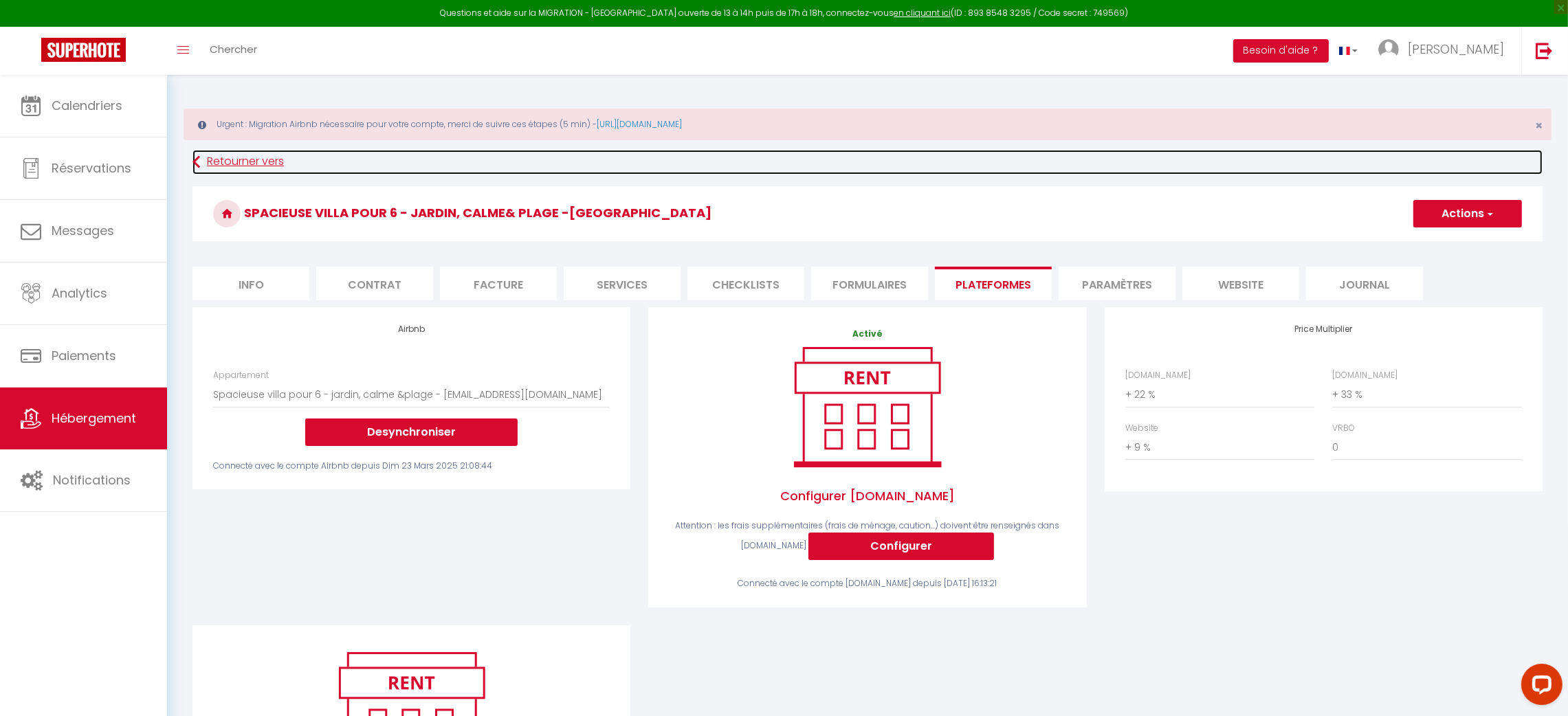
click at [240, 156] on link "Retourner vers" at bounding box center [868, 163] width 1351 height 25
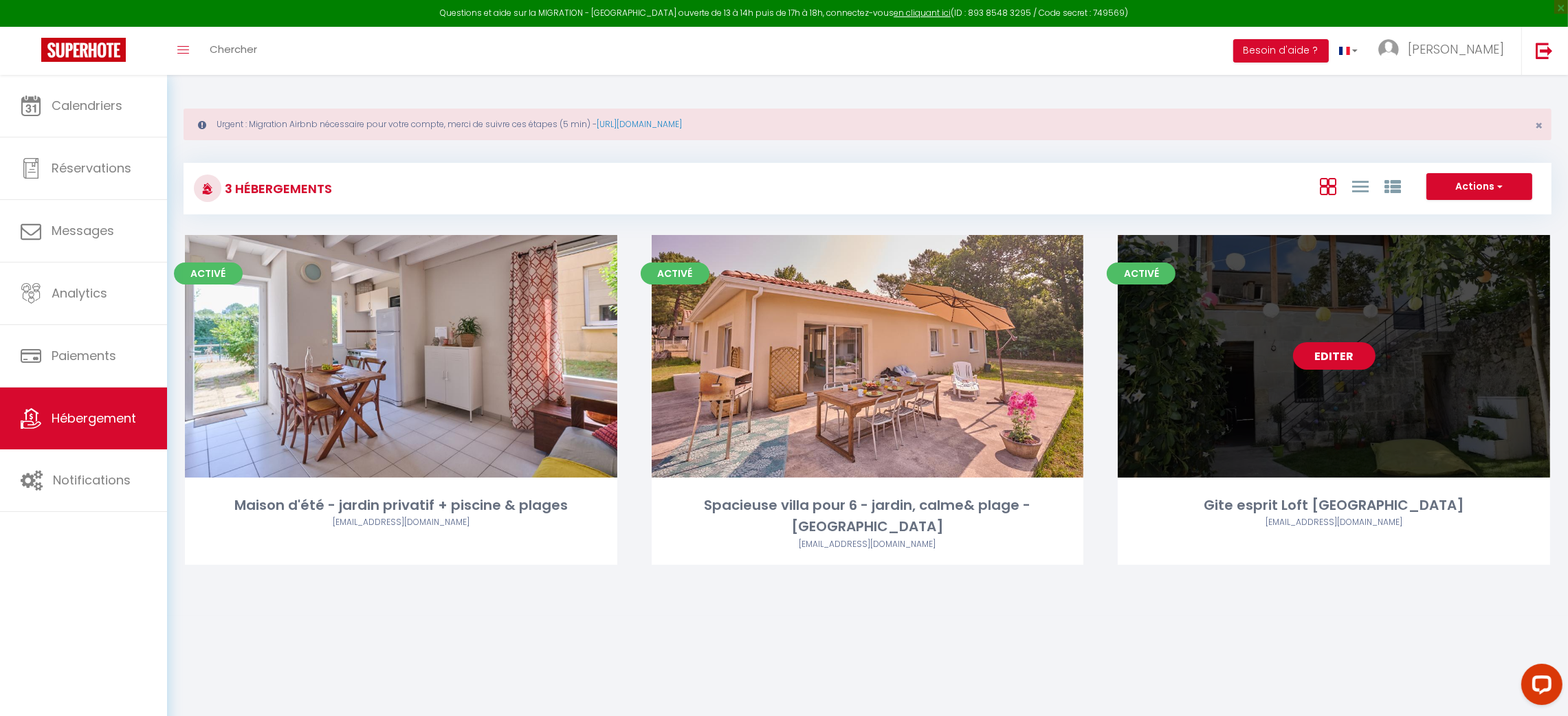
click at [1343, 361] on link "Editer" at bounding box center [1334, 355] width 82 height 27
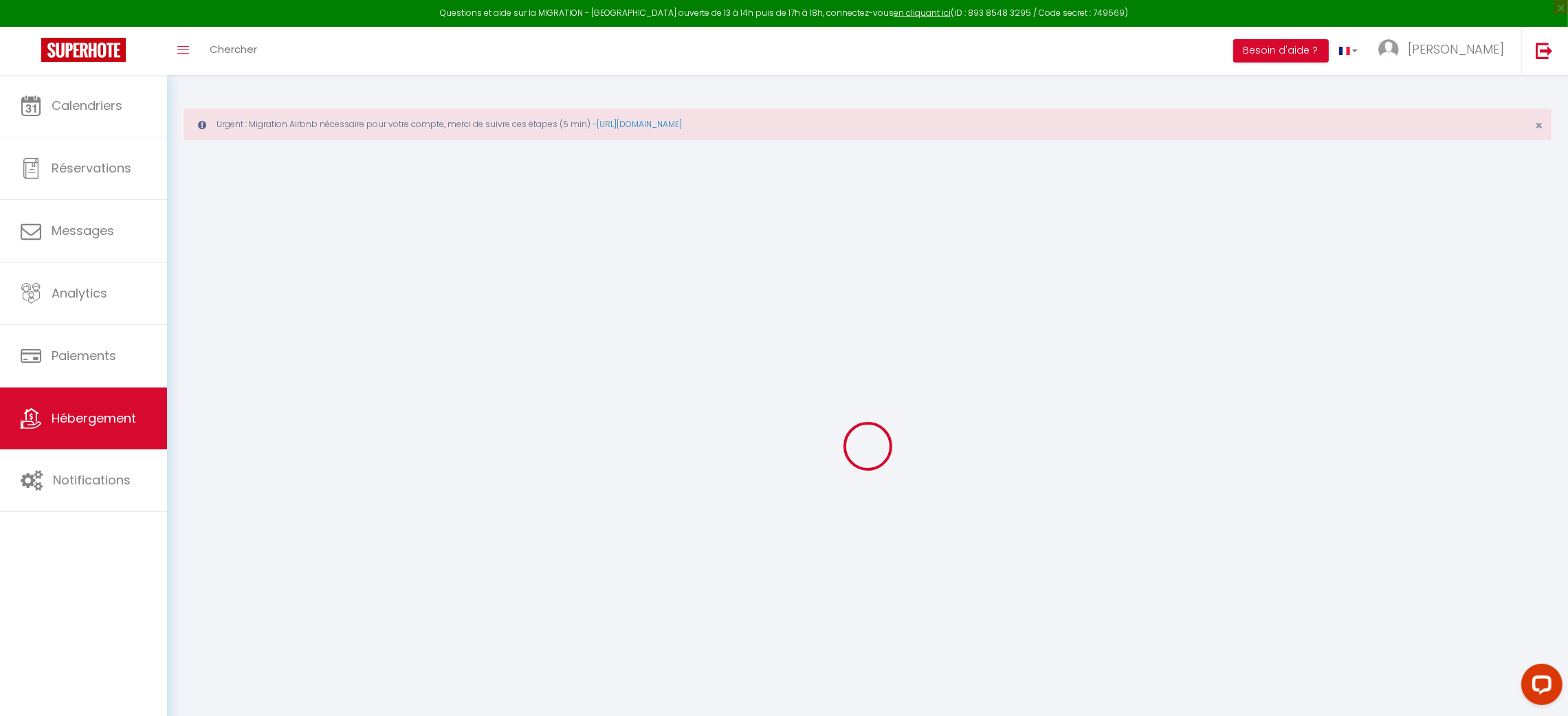
select select
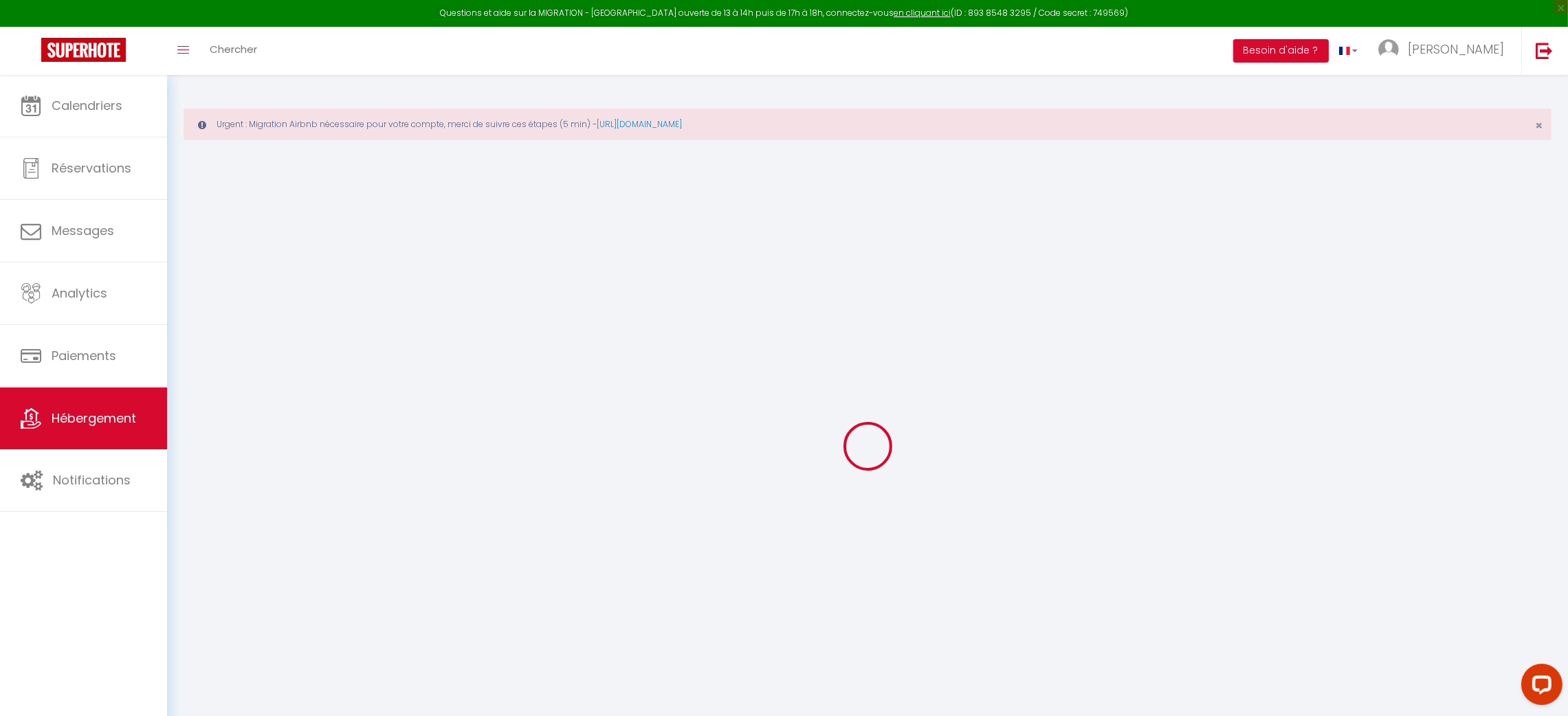
select select
checkbox input "false"
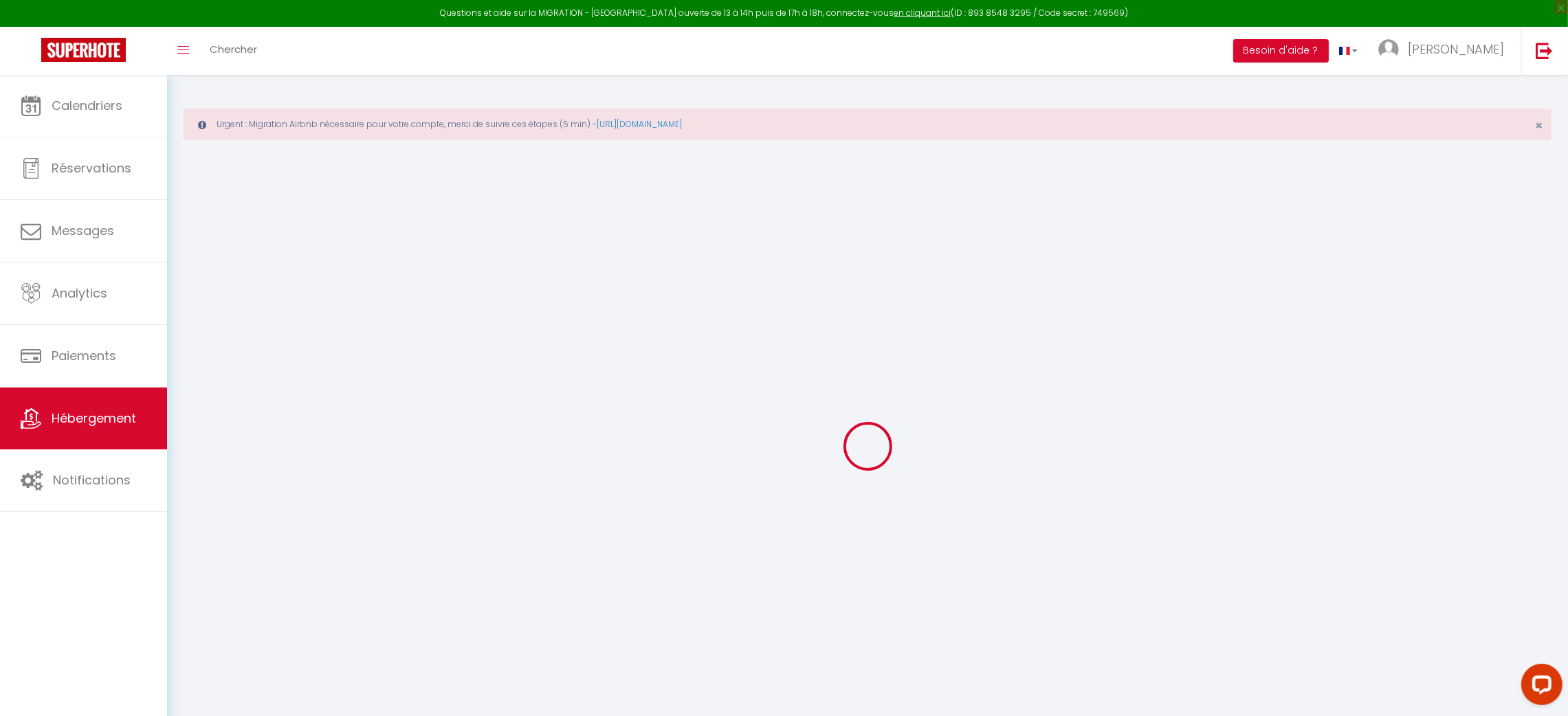
select select
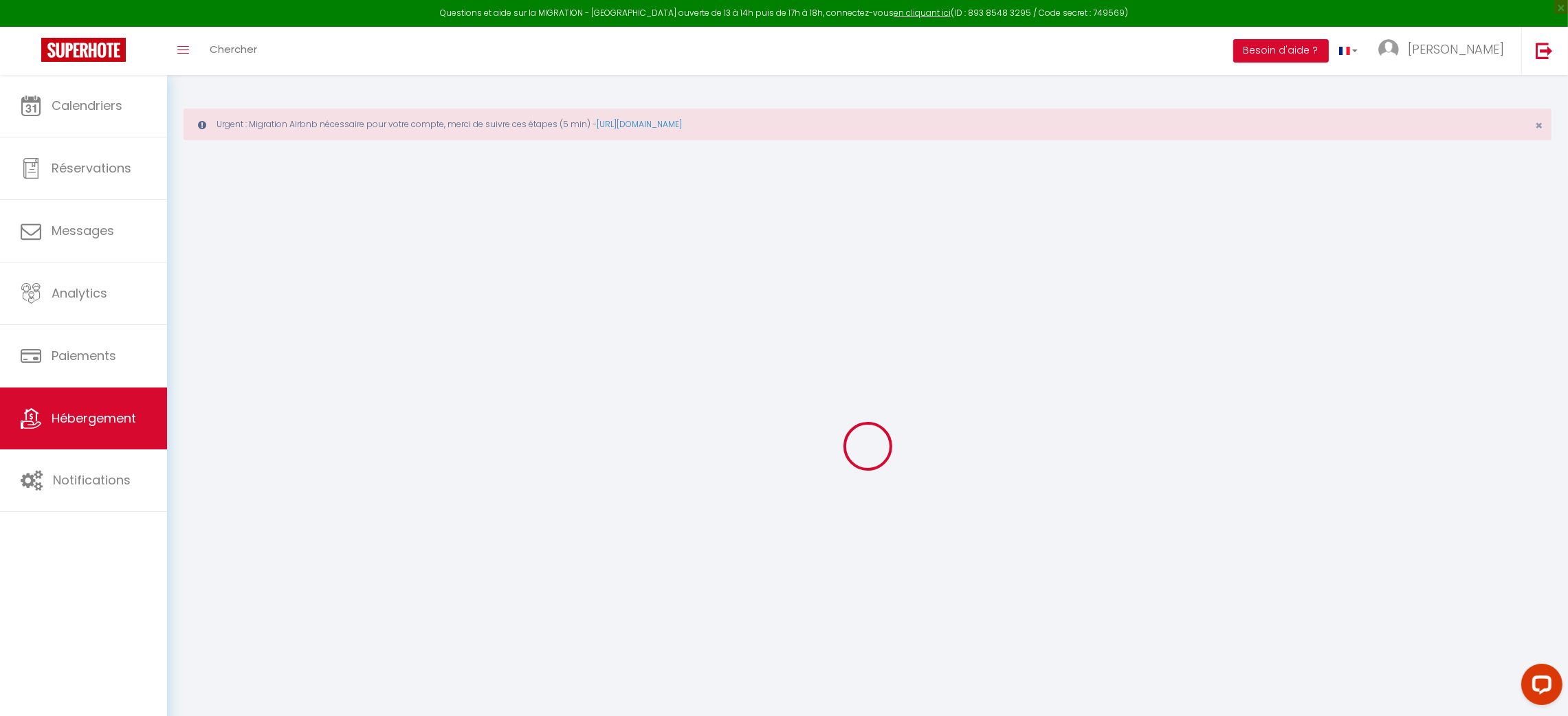
select select
checkbox input "false"
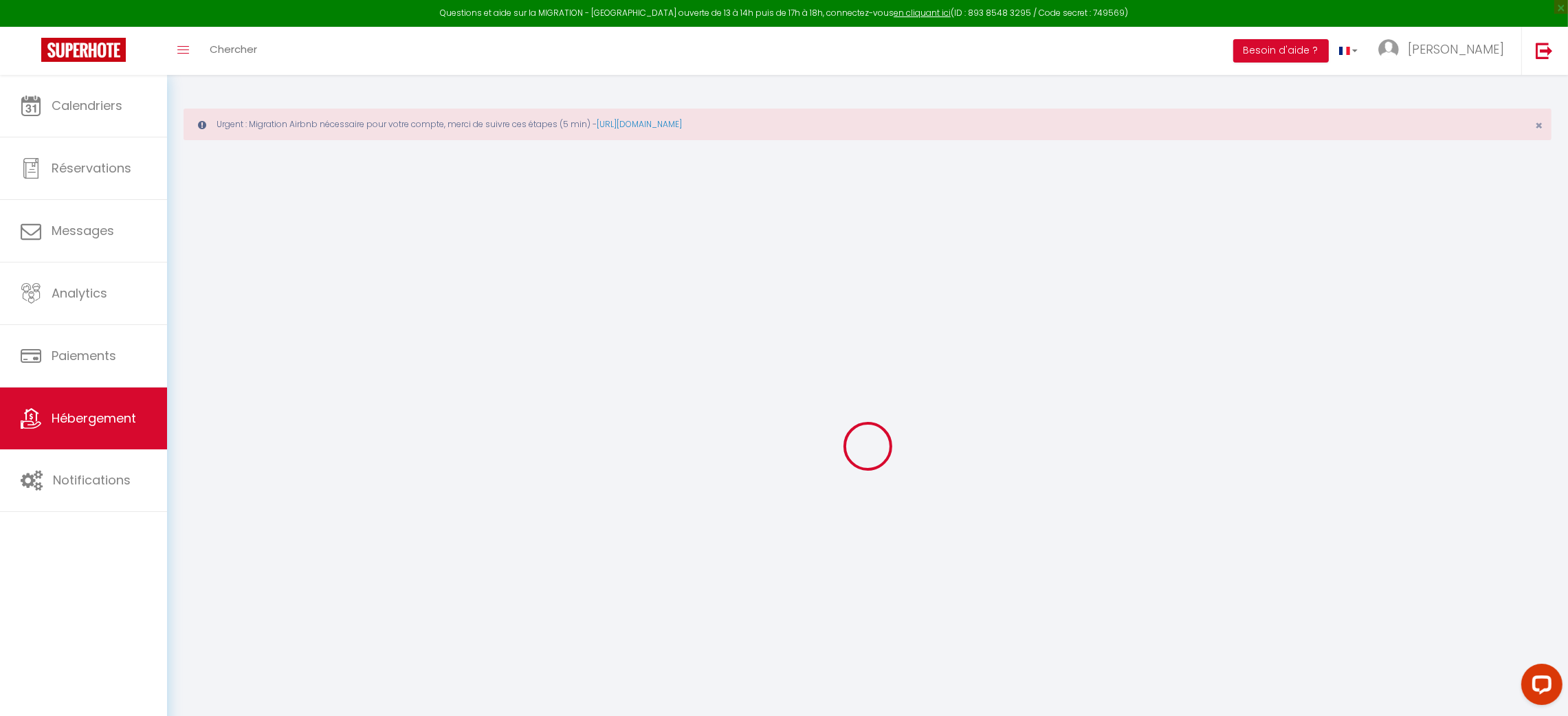
checkbox input "false"
select select
type input "Gite esprit Loft [GEOGRAPHIC_DATA]"
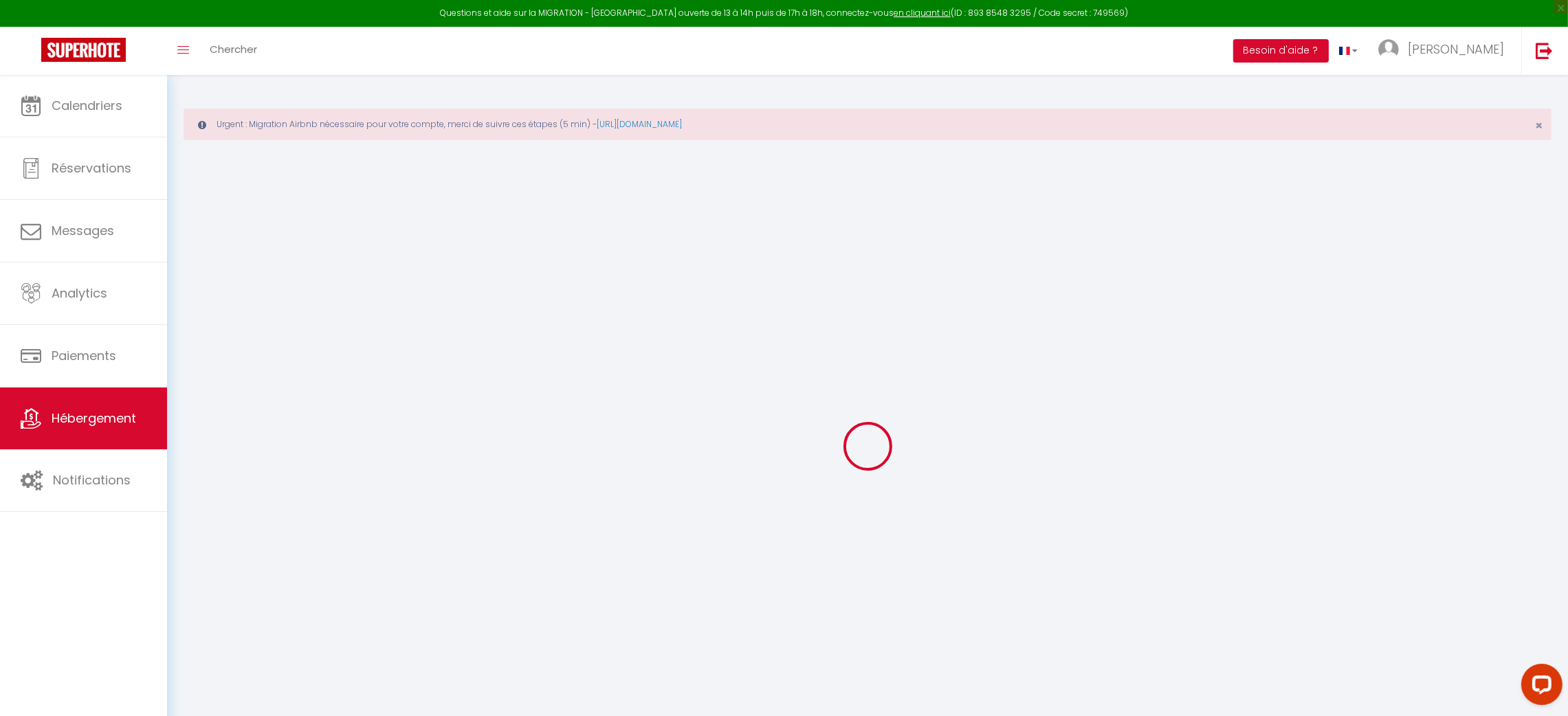
type input "[PERSON_NAME]"
type input "Provost"
type input "[STREET_ADDRESS]"
type input "33460"
type input "[GEOGRAPHIC_DATA]"
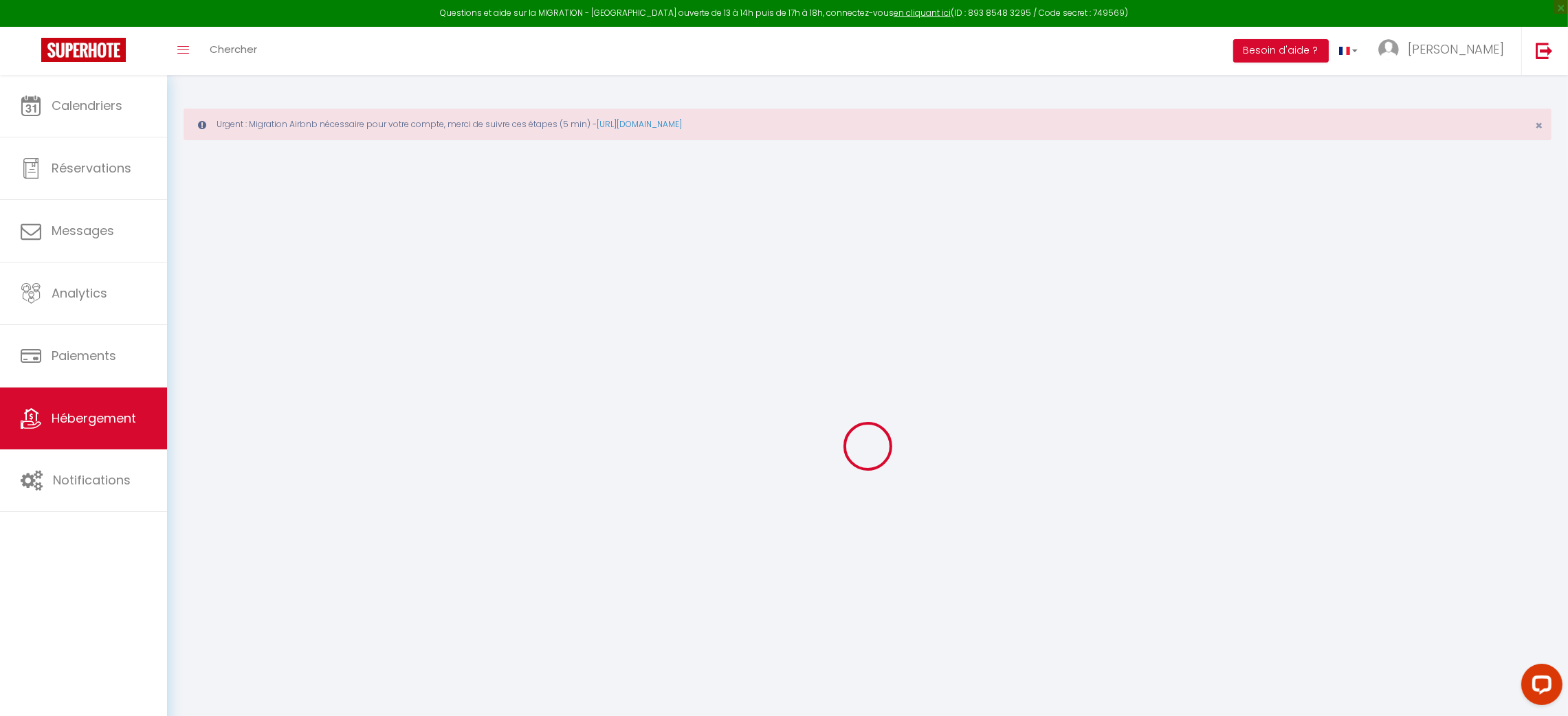
select select "houses"
select select "8"
select select "3"
select select "2"
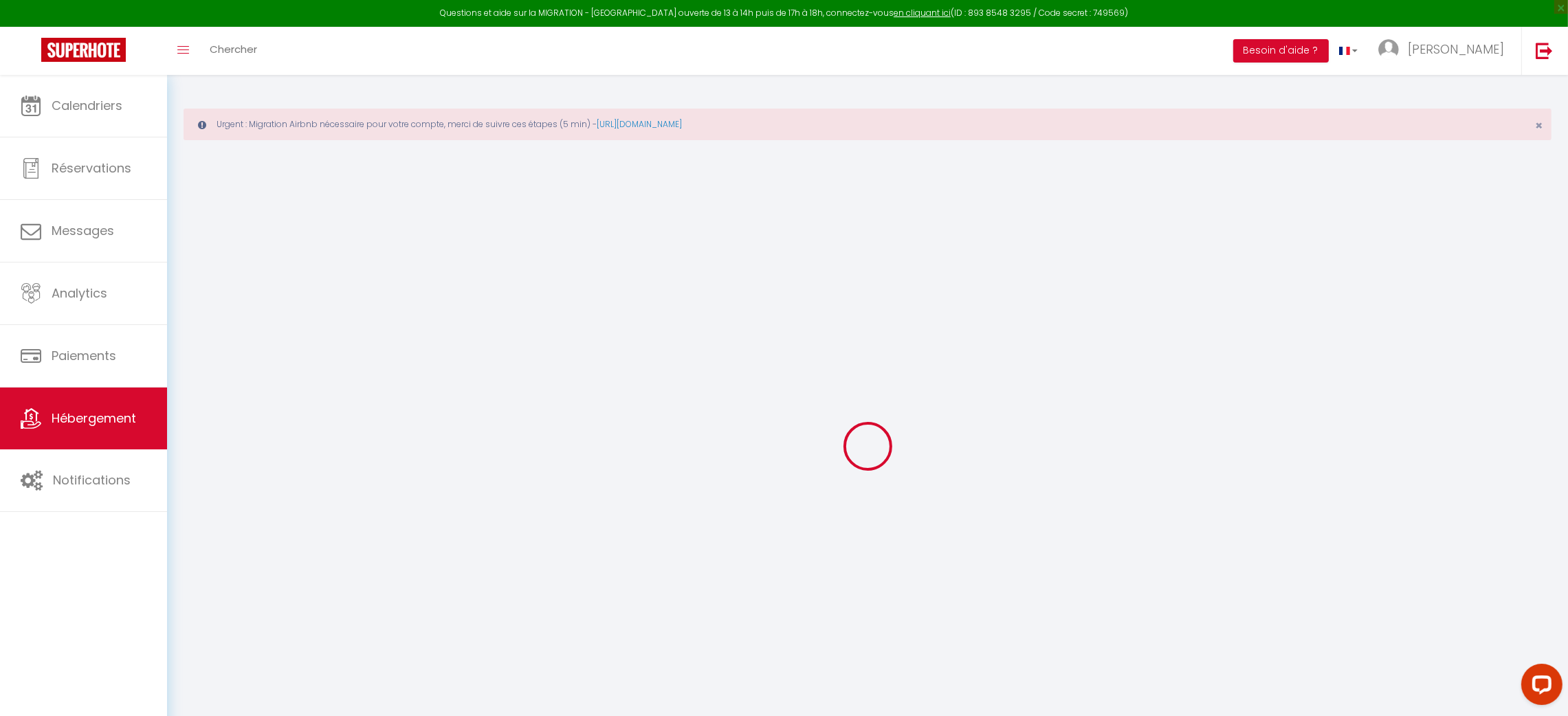
type input "130"
type input "120"
type input "5"
type input "3.64"
type input "600"
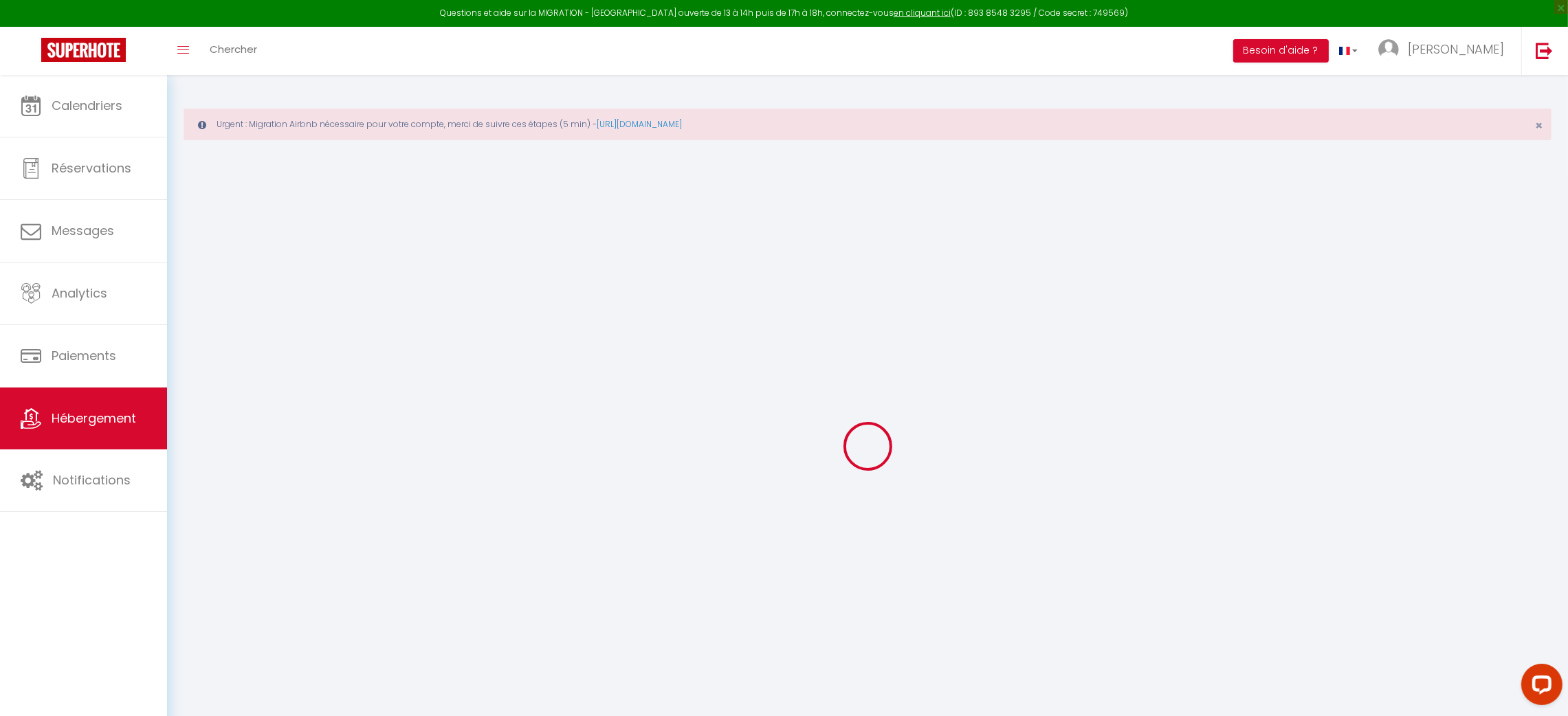
select select
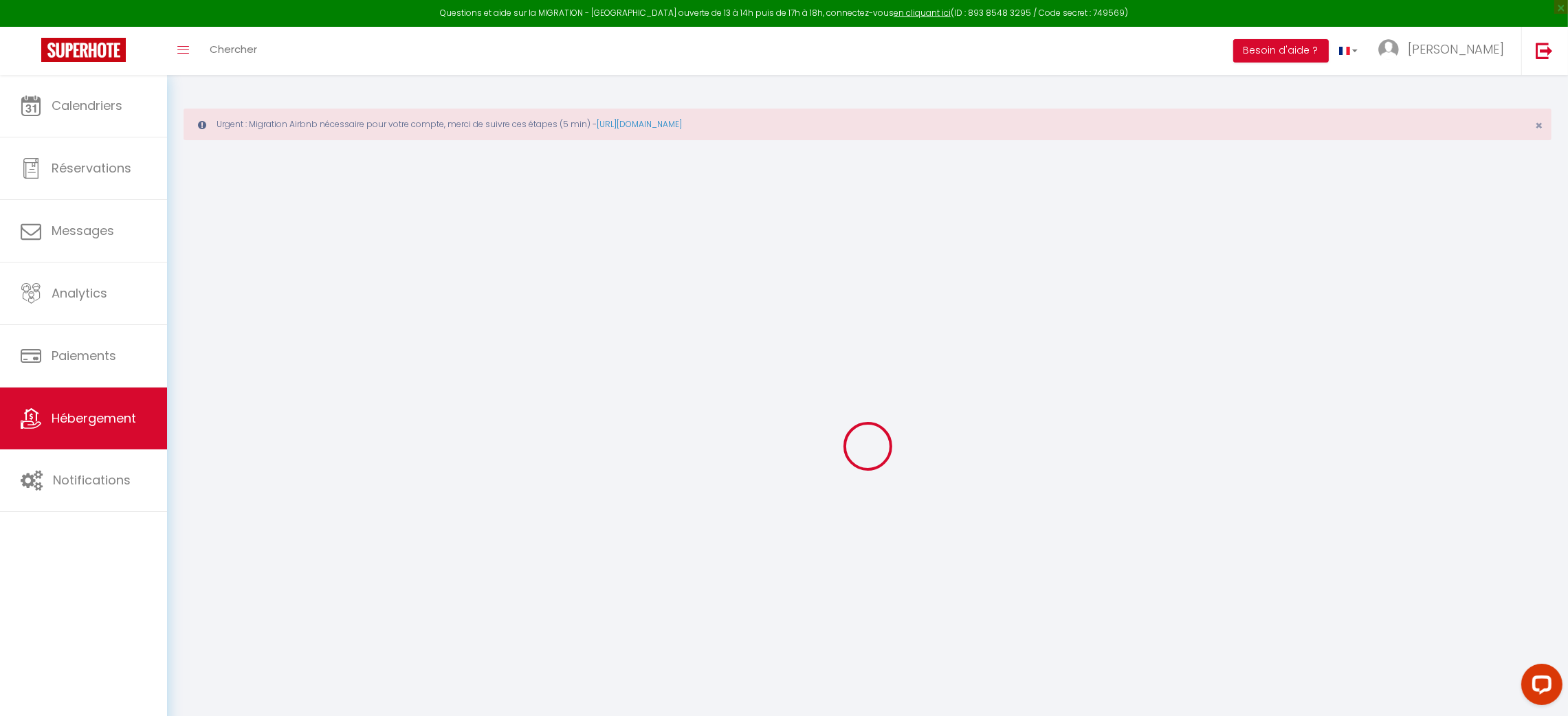
type input "[STREET_ADDRESS][PERSON_NAME]"
type input "33460"
type input "[GEOGRAPHIC_DATA]"
type input "[EMAIL_ADDRESS][DOMAIN_NAME]"
select select "15069"
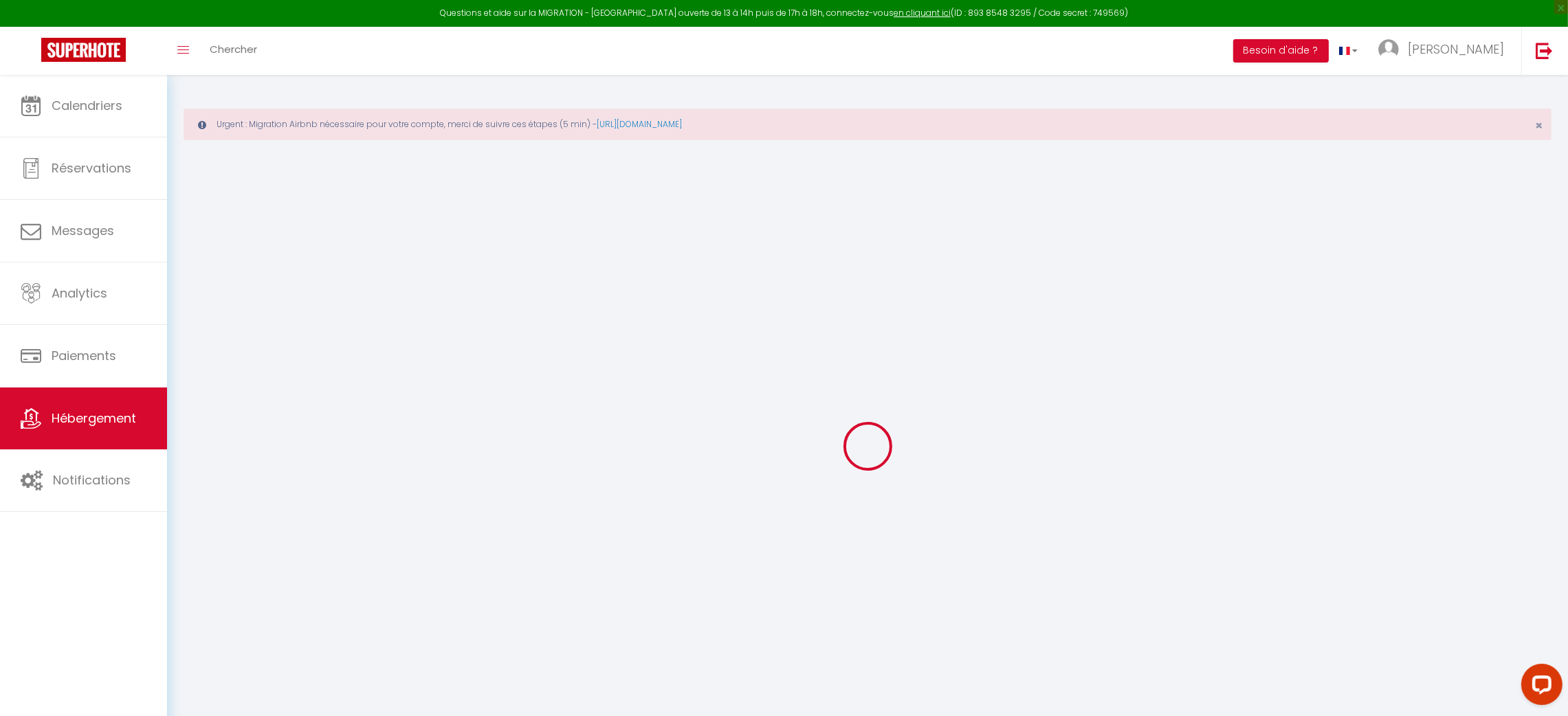
checkbox input "false"
radio input "true"
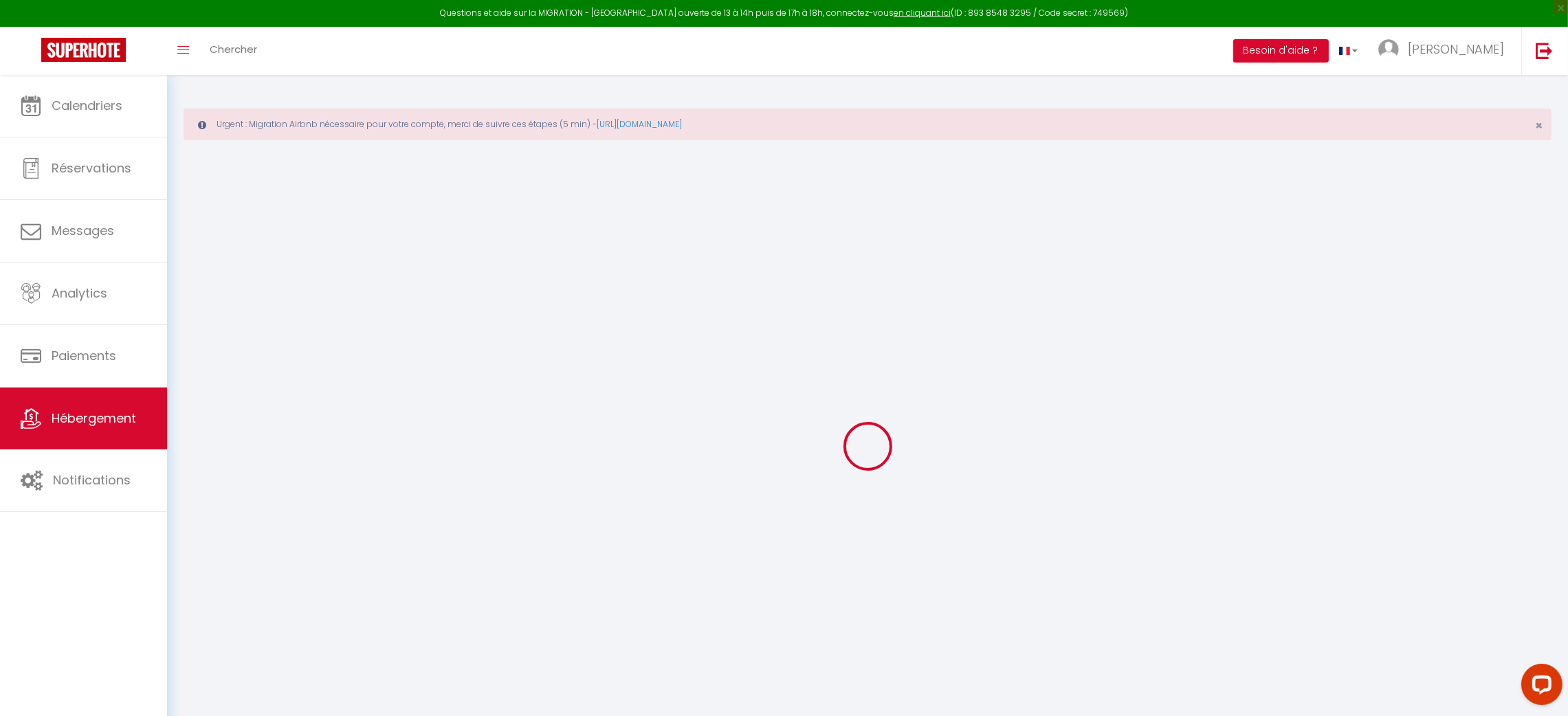
type input "24"
type input "90"
type input "0"
select select "48956"
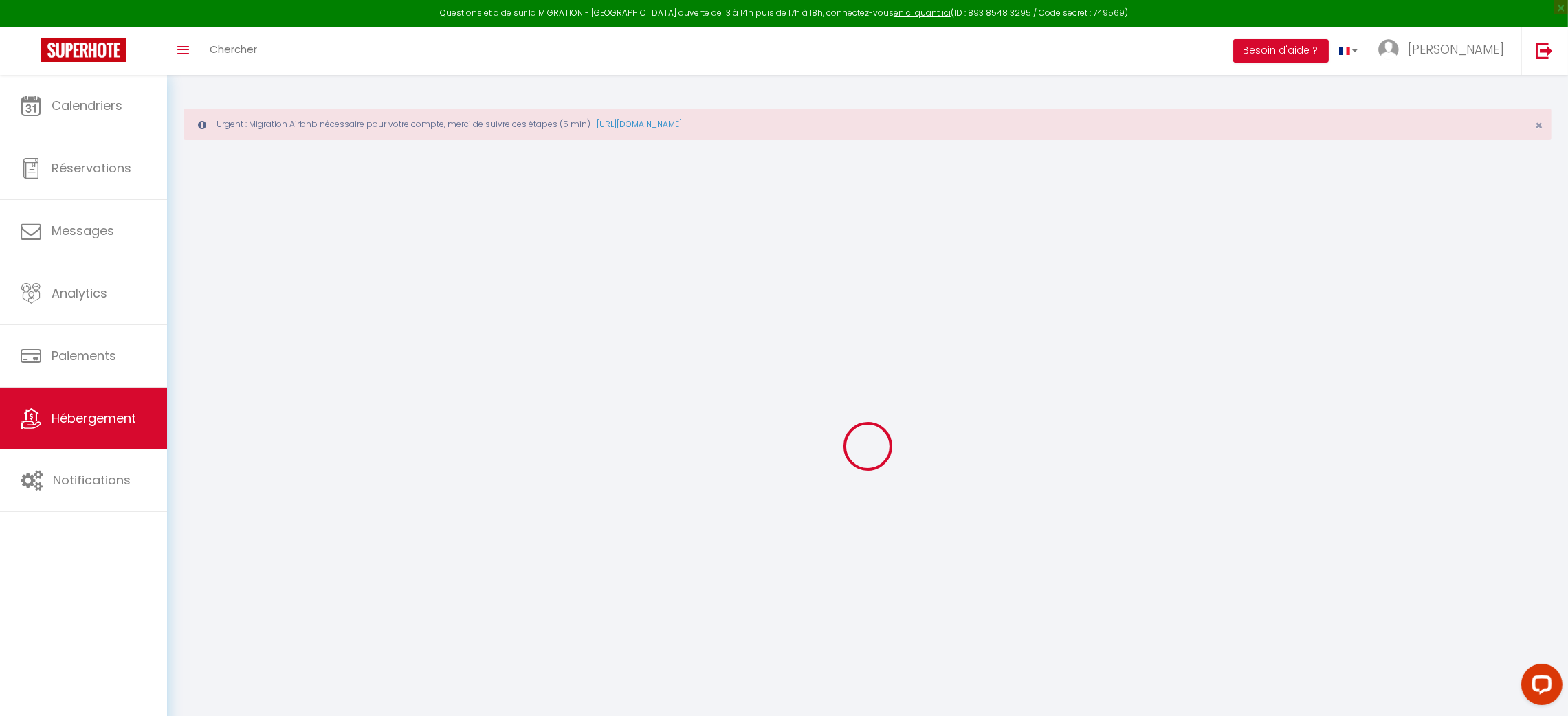
select select
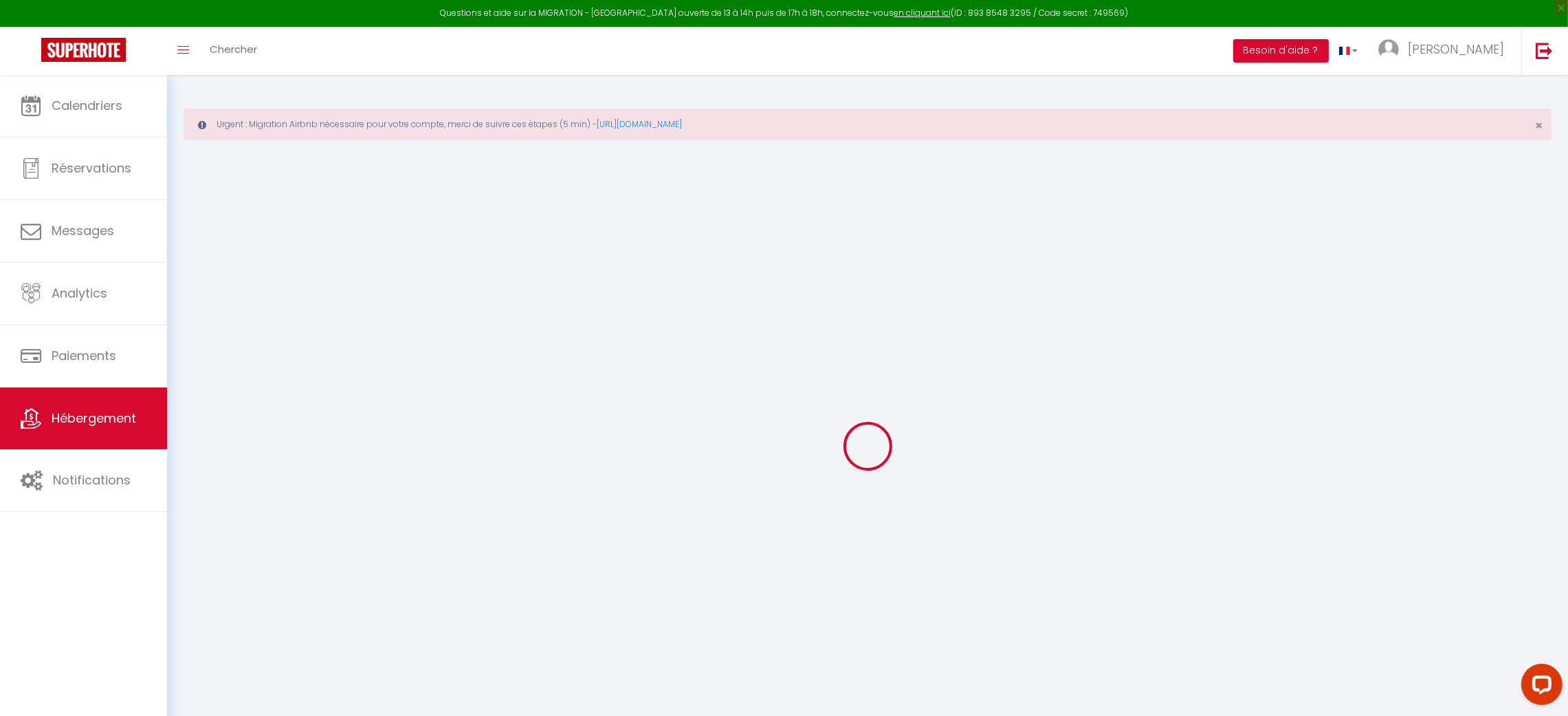
checkbox input "false"
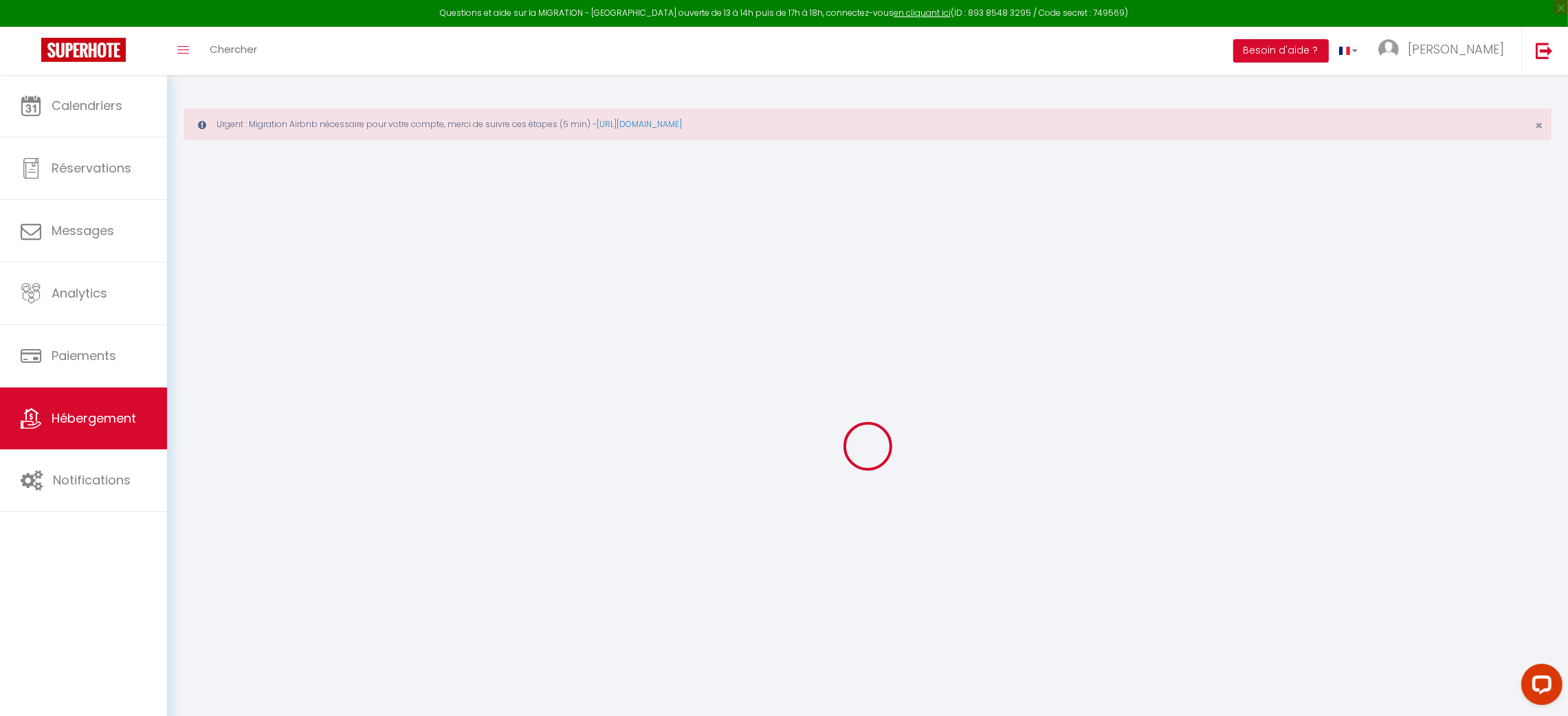
checkbox input "false"
select select "9819-38639745"
select select "180"
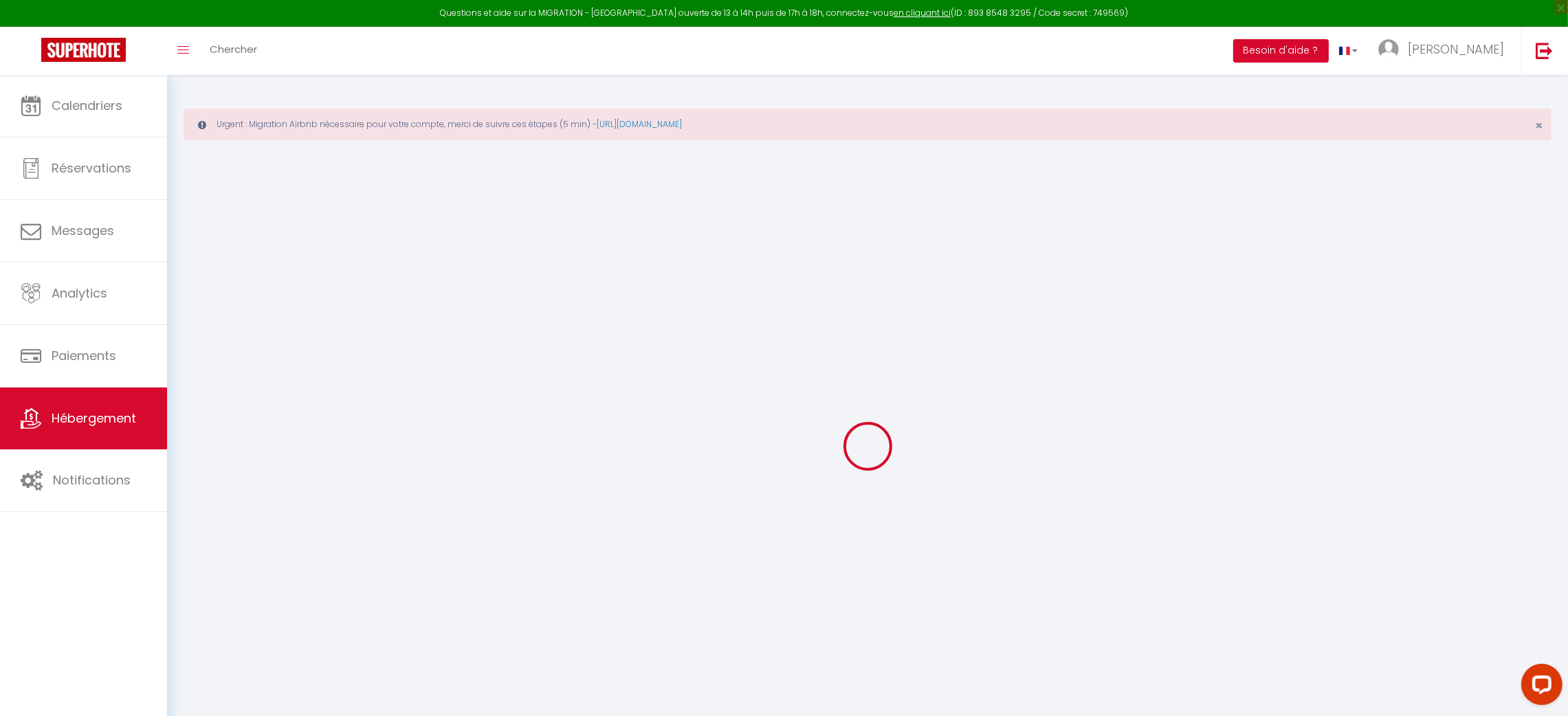
select select "EUR"
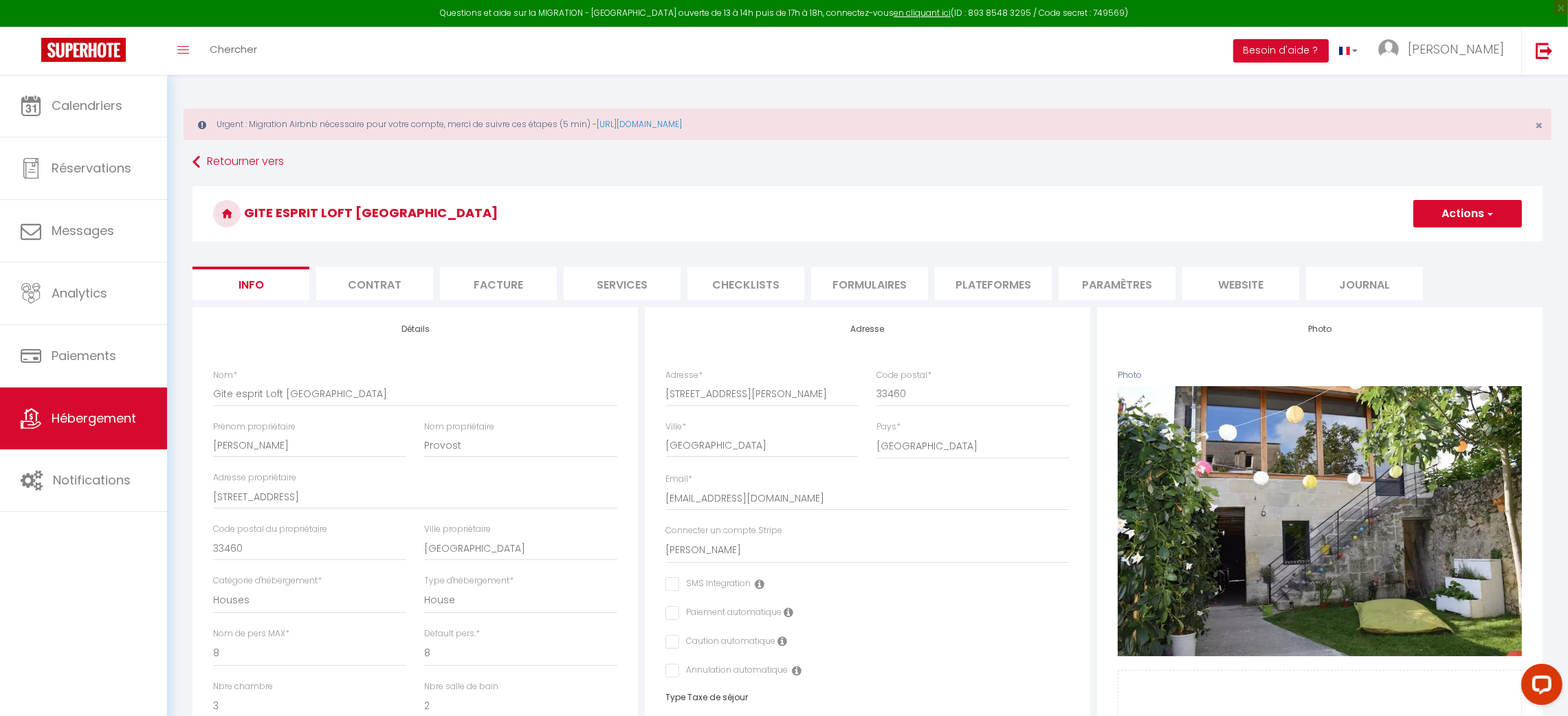
click at [978, 286] on li "Plateformes" at bounding box center [993, 284] width 117 height 34
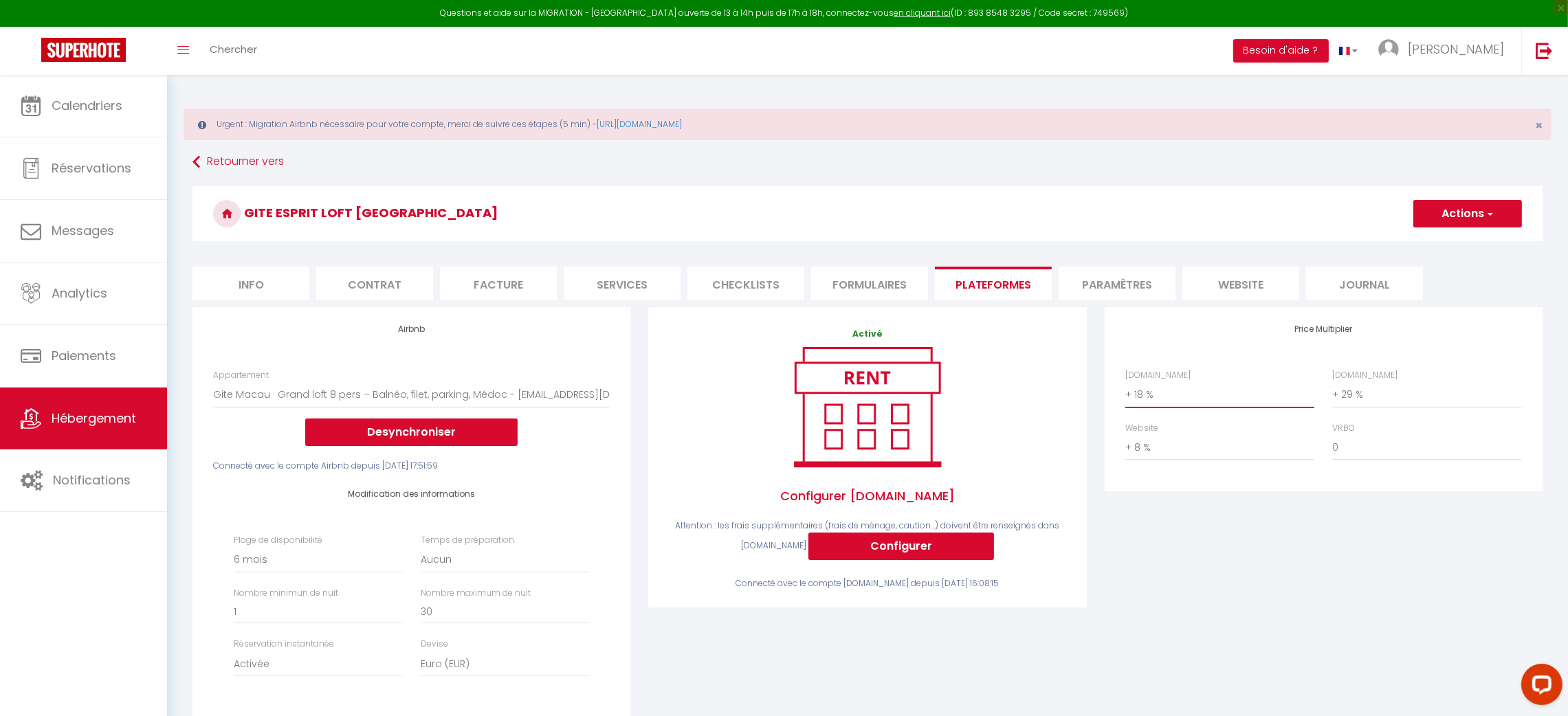
click at [1153, 391] on select "0 + 1 % + 2 % + 3 % + 4 % + 5 % + 6 % + 7 % + 8 % + 9 %" at bounding box center [1220, 395] width 189 height 27
select select "+ 22 %"
click at [1125, 382] on select "0 + 1 % + 2 % + 3 % + 4 % + 5 % + 6 % + 7 % + 8 % + 9 %" at bounding box center [1220, 395] width 189 height 27
click at [1424, 389] on select "0 + 1 % + 2 % + 3 % + 4 % + 5 % + 6 % + 7 % + 8 % + 9 %" at bounding box center [1427, 395] width 189 height 27
select select "+ 33 %"
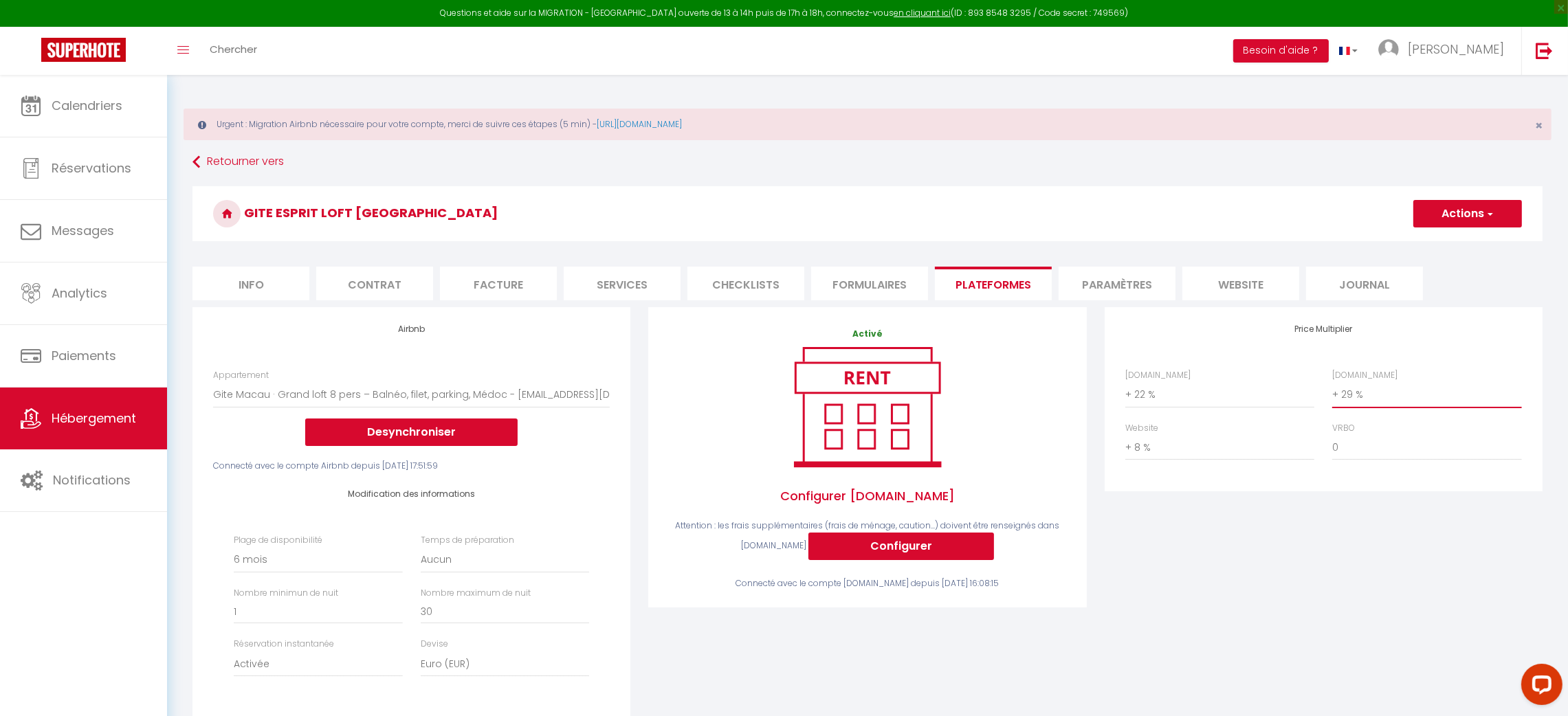
click at [1332, 382] on select "0 + 1 % + 2 % + 3 % + 4 % + 5 % + 6 % + 7 % + 8 % + 9 %" at bounding box center [1427, 395] width 189 height 27
click at [1205, 435] on select "0 + 1 % + 2 % + 3 % + 4 % + 5 % + 6 % + 7 % + 8 % + 9 %" at bounding box center [1220, 448] width 189 height 27
select select "+ 9 %"
click at [1125, 435] on select "0 + 1 % + 2 % + 3 % + 4 % + 5 % + 6 % + 7 % + 8 % + 9 %" at bounding box center [1220, 448] width 189 height 27
click at [1458, 215] on button "Actions" at bounding box center [1467, 213] width 109 height 27
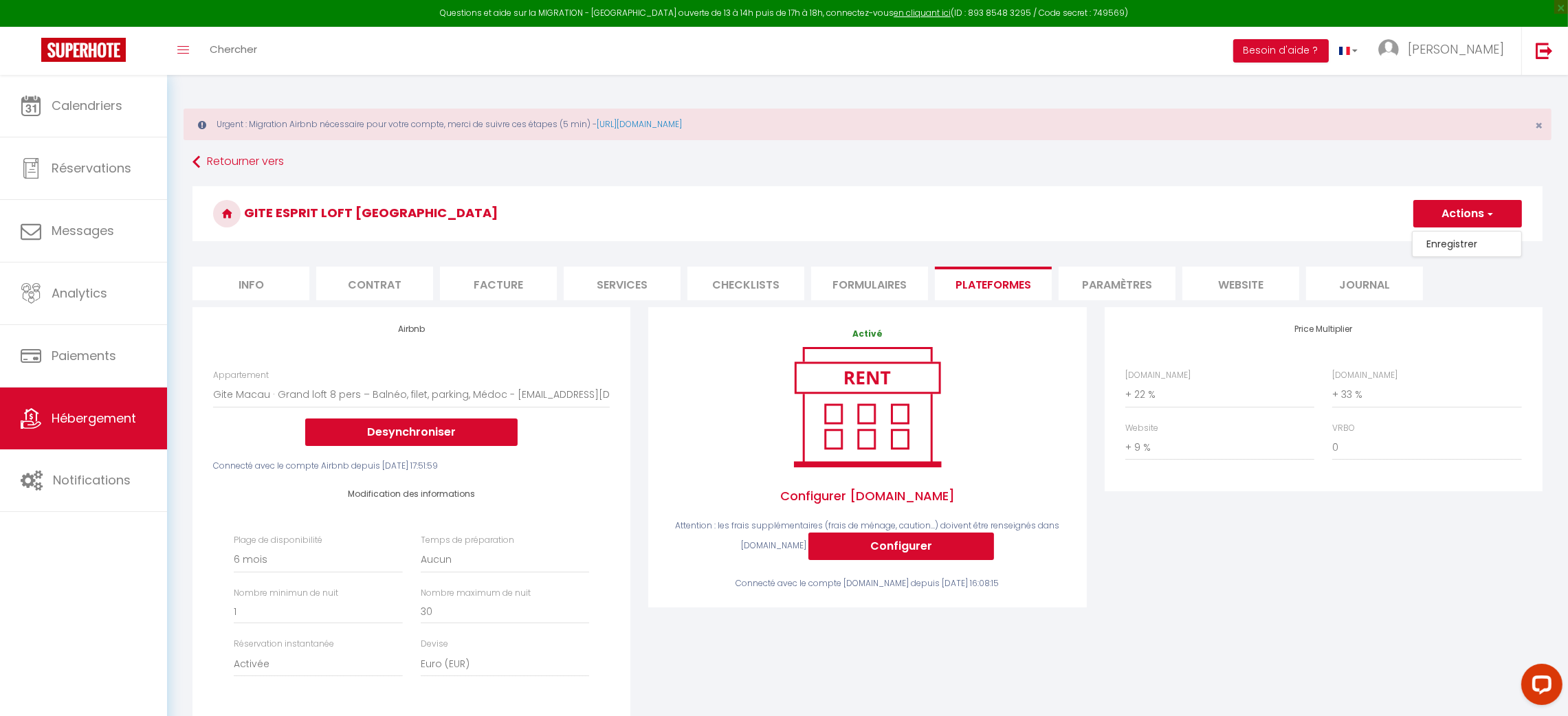
click at [1450, 246] on link "Enregistrer" at bounding box center [1466, 244] width 109 height 18
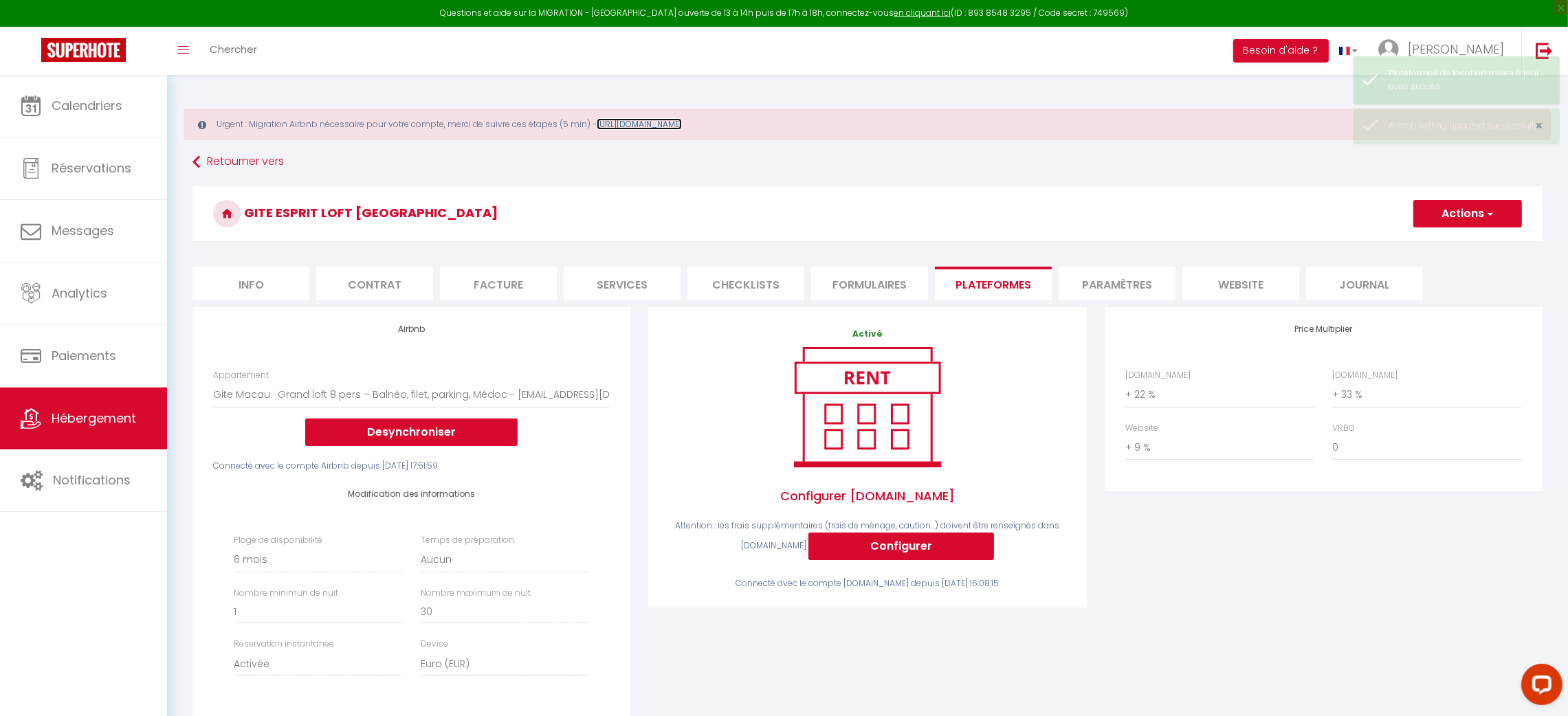
click at [636, 123] on link "[URL][DOMAIN_NAME]" at bounding box center [639, 124] width 85 height 11
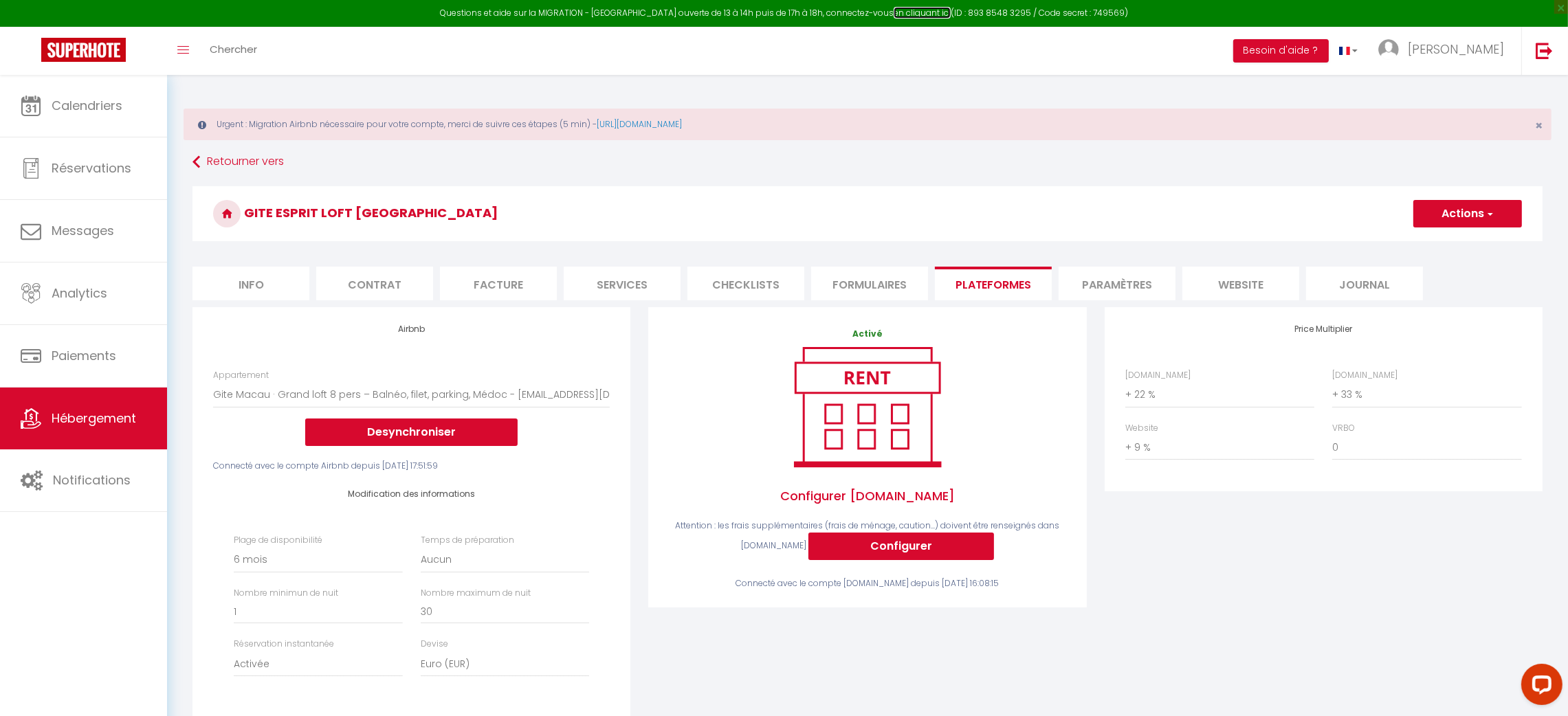
click at [905, 12] on link "en cliquant ici" at bounding box center [922, 12] width 57 height 11
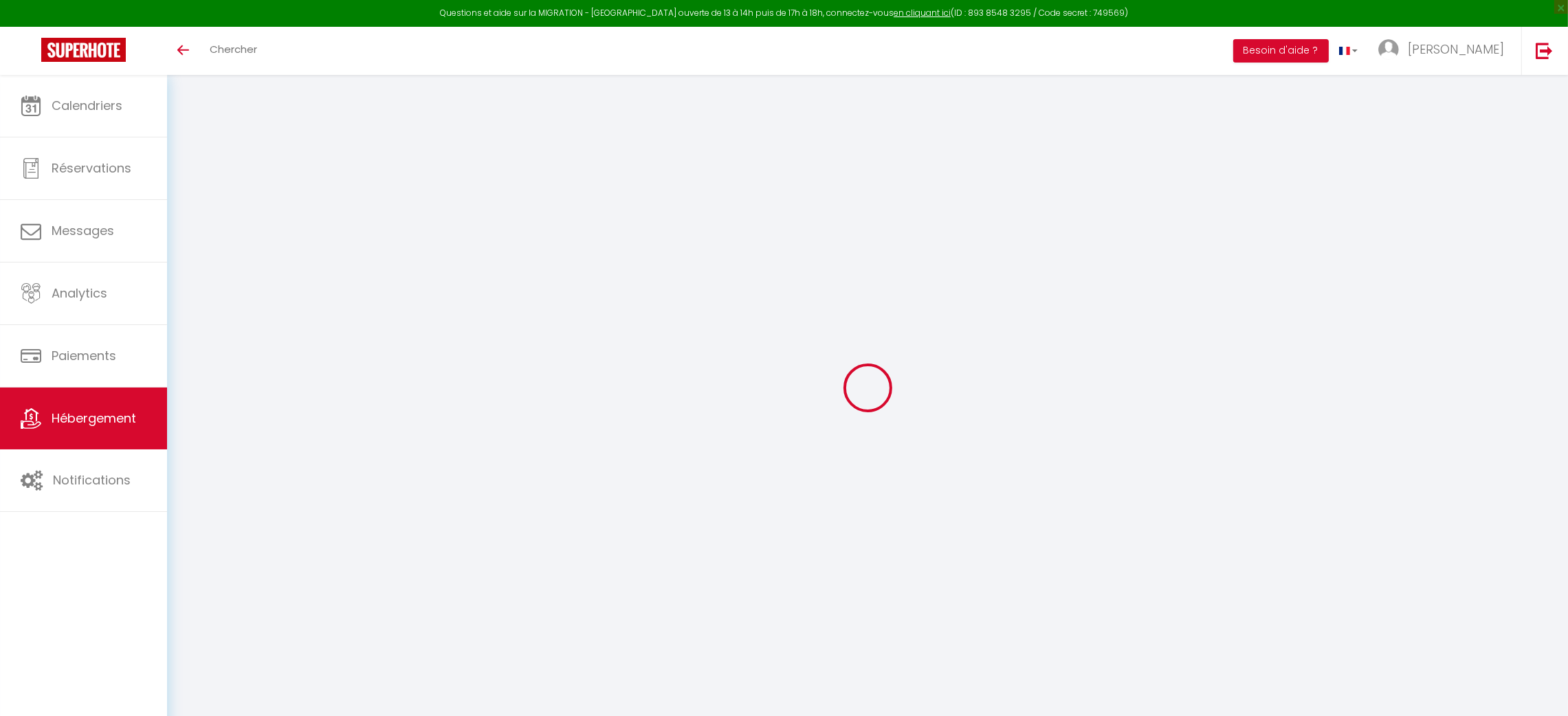
select select "+ 18 %"
select select "+ 29 %"
select select "+ 8 %"
select select "9819-38639745"
select select "180"
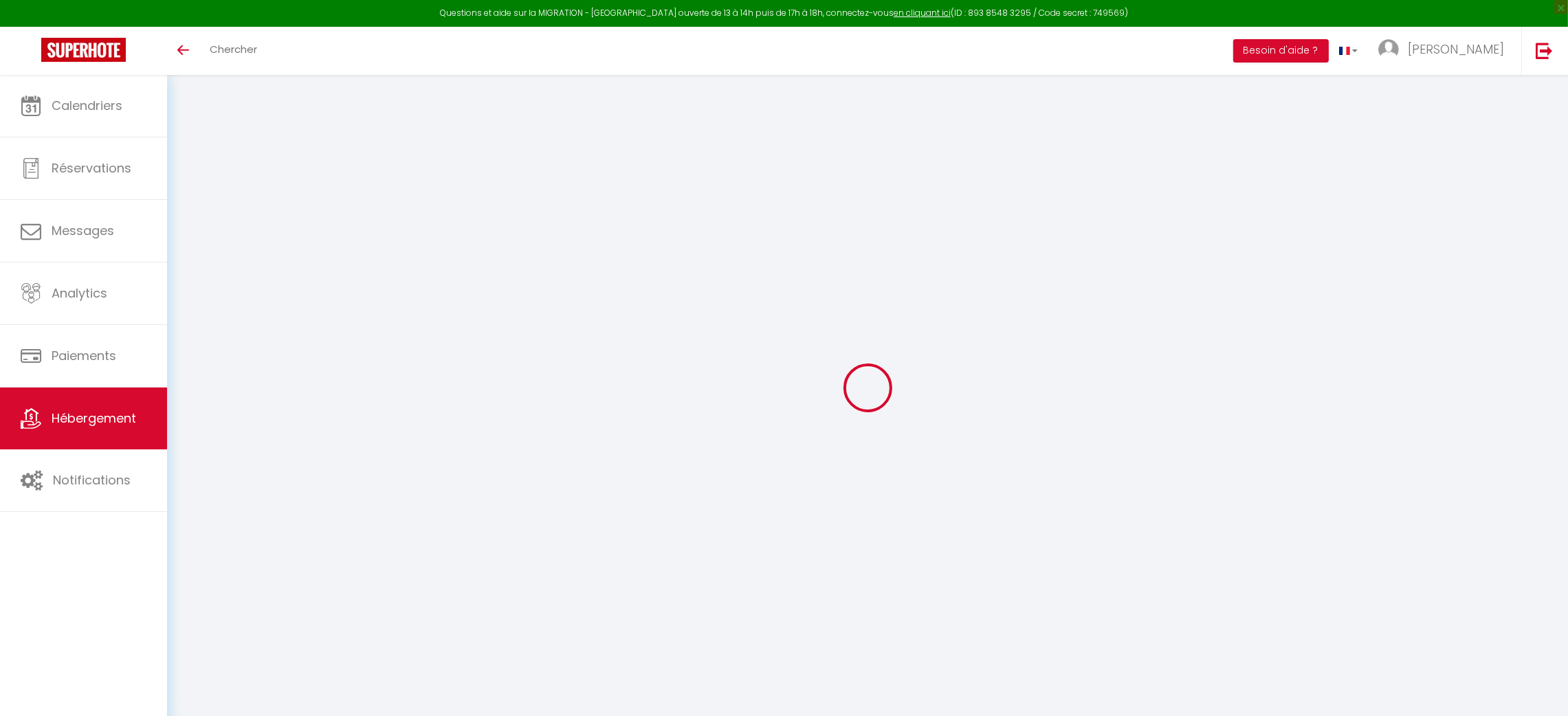
select select "EUR"
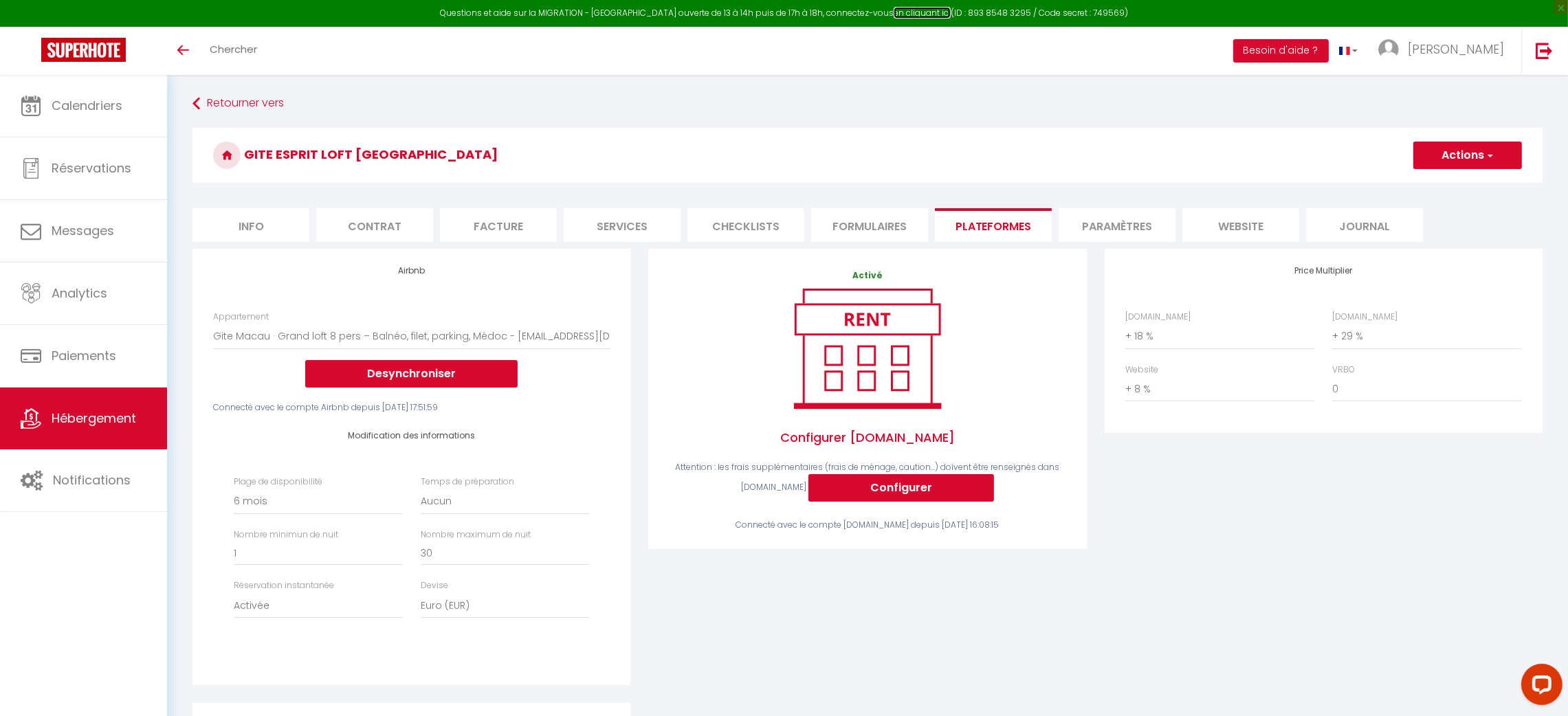
click at [906, 11] on link "en cliquant ici" at bounding box center [922, 12] width 57 height 11
